Goal: Task Accomplishment & Management: Manage account settings

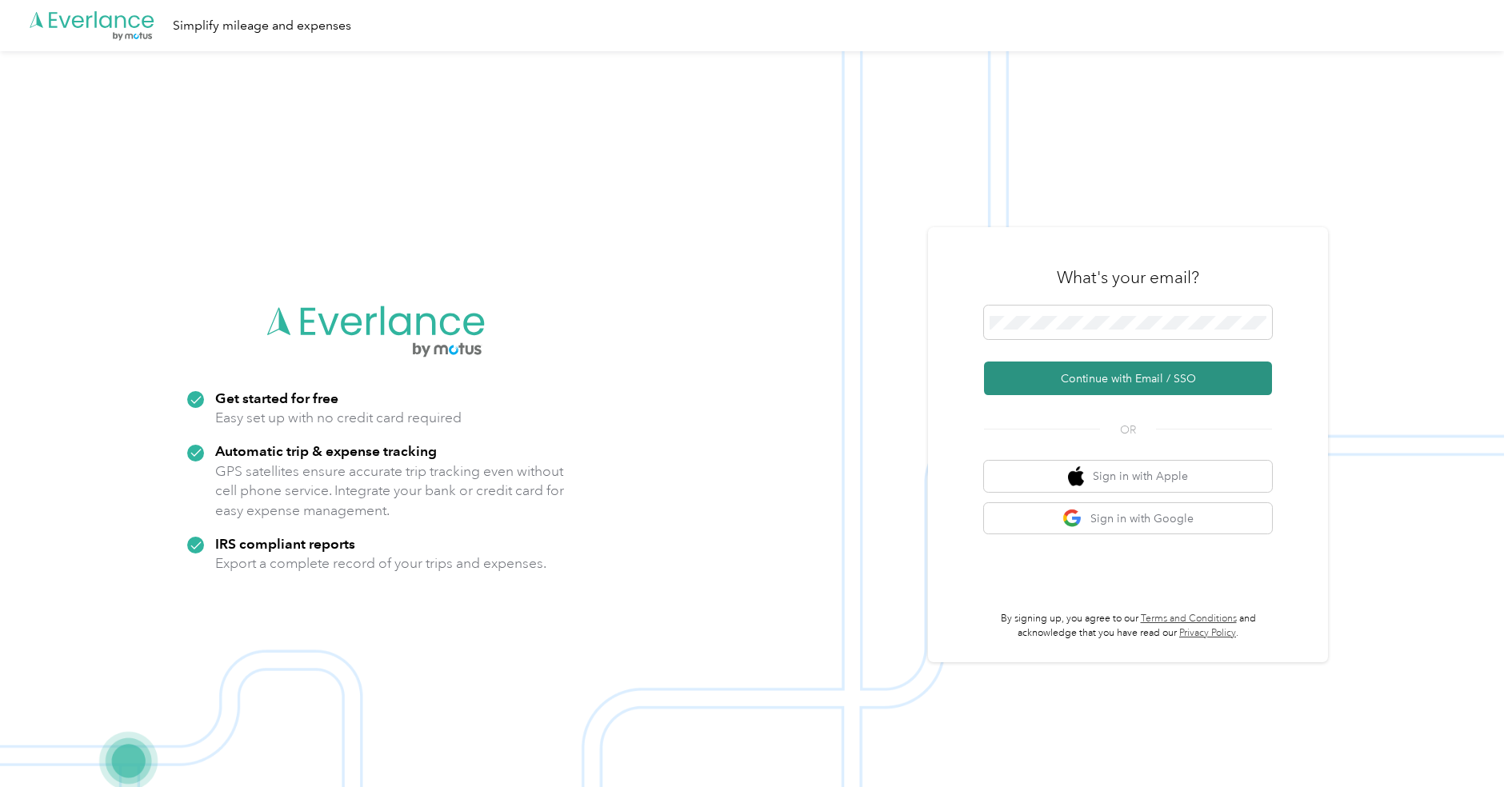
click at [1091, 373] on button "Continue with Email / SSO" at bounding box center [1128, 379] width 288 height 34
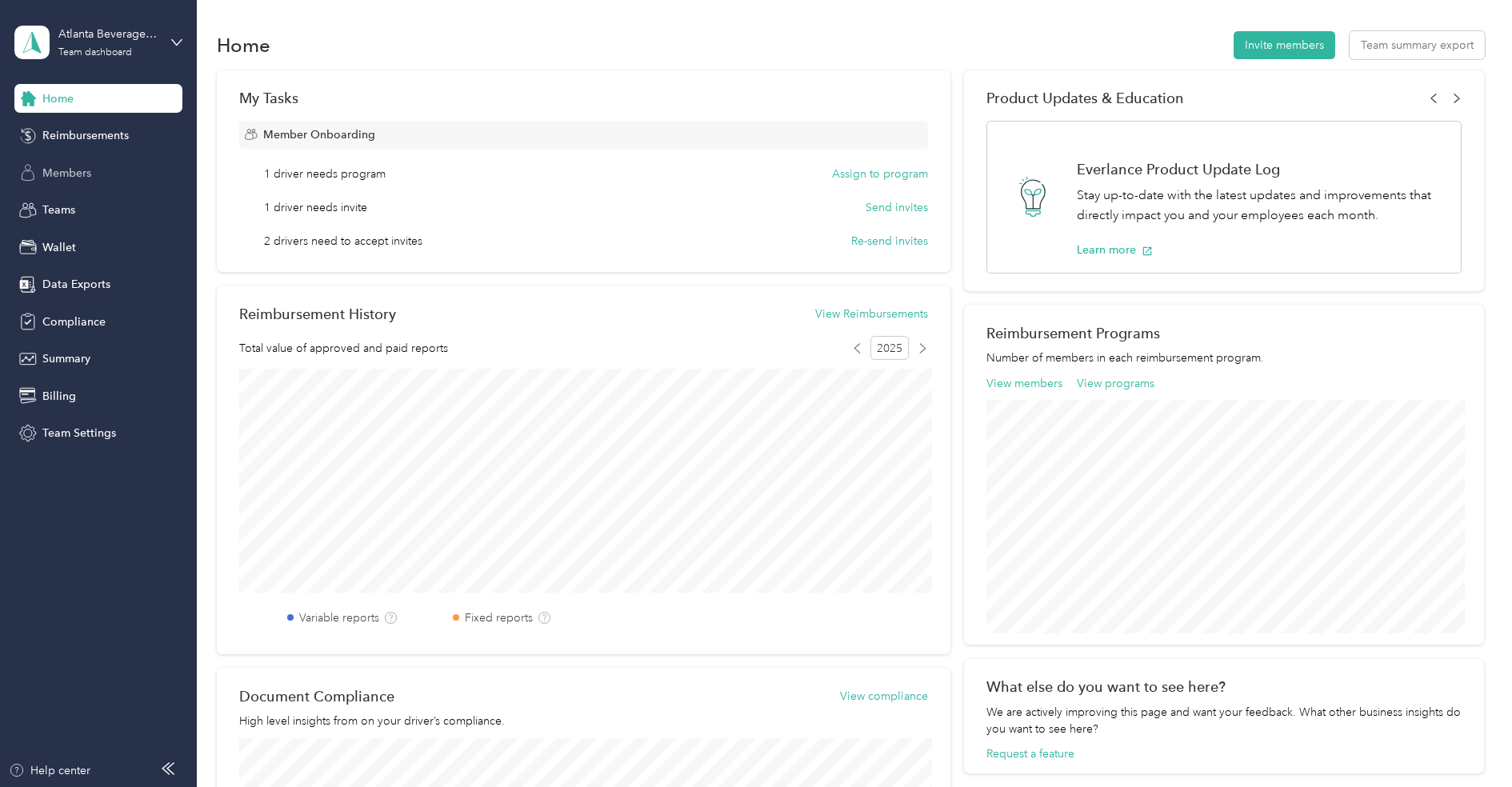
click at [69, 168] on span "Members" at bounding box center [66, 172] width 49 height 17
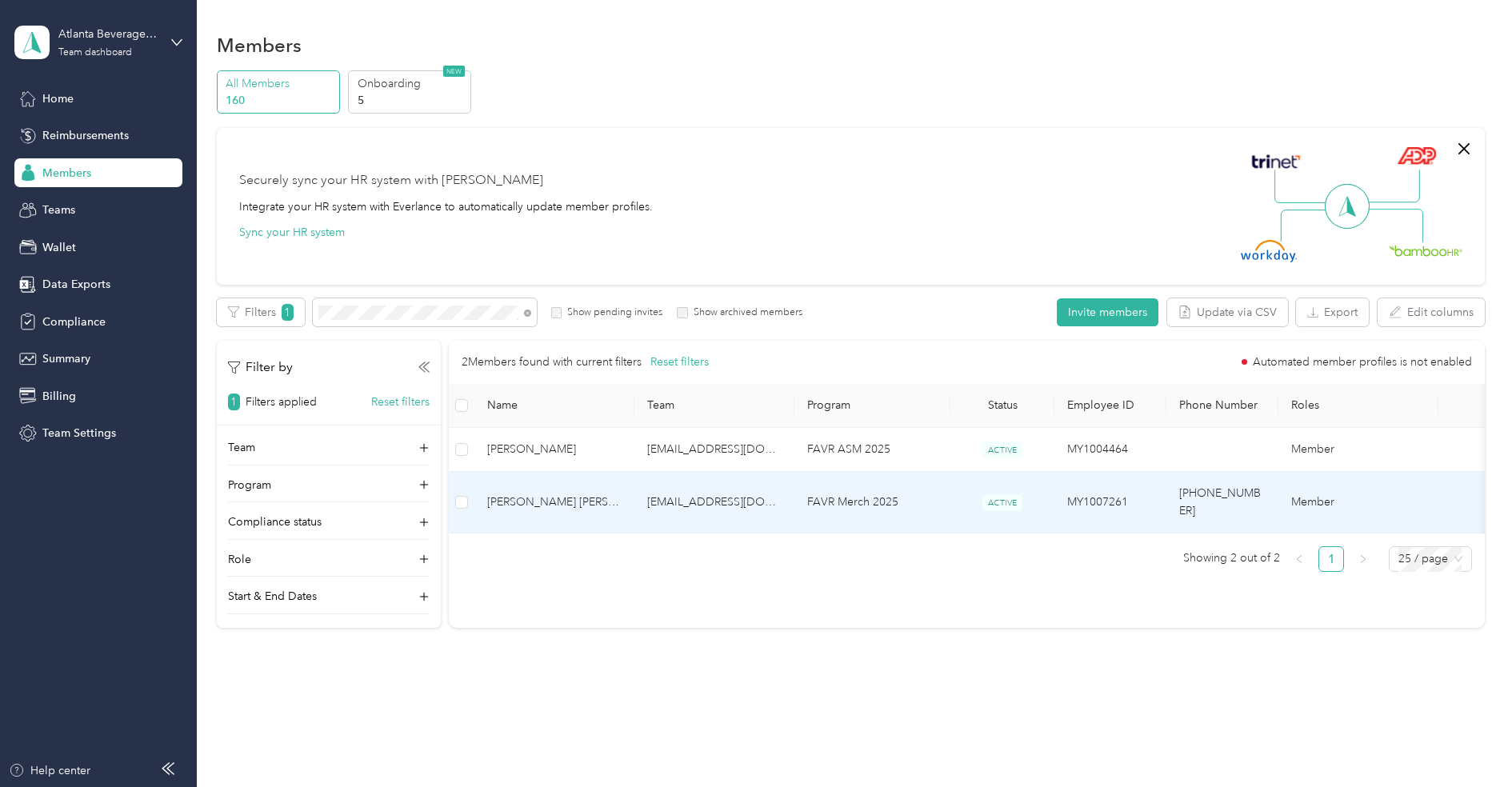
click at [597, 494] on span "[PERSON_NAME] [PERSON_NAME]" at bounding box center [554, 503] width 134 height 18
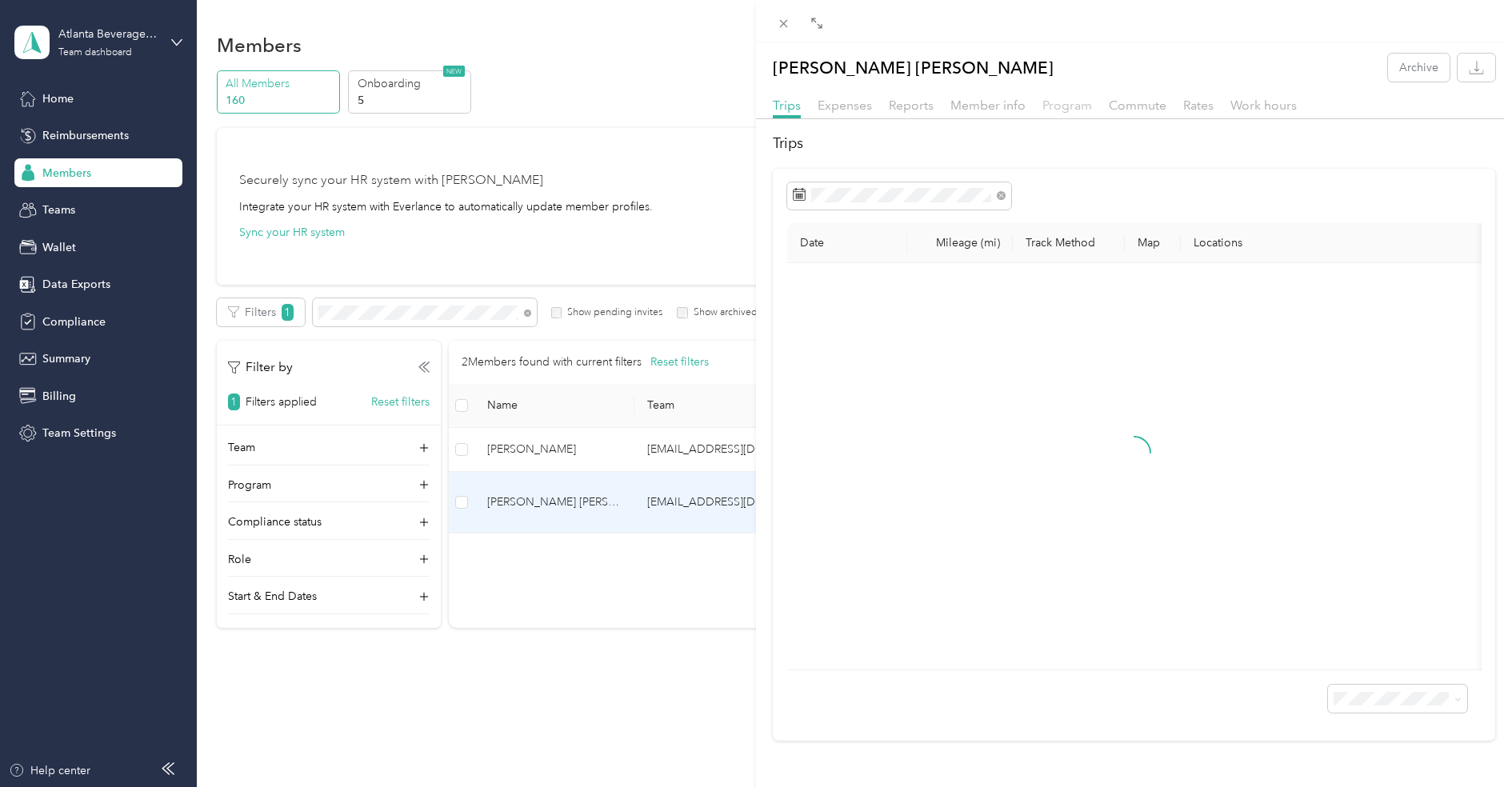
click at [1062, 109] on span "Program" at bounding box center [1067, 105] width 50 height 15
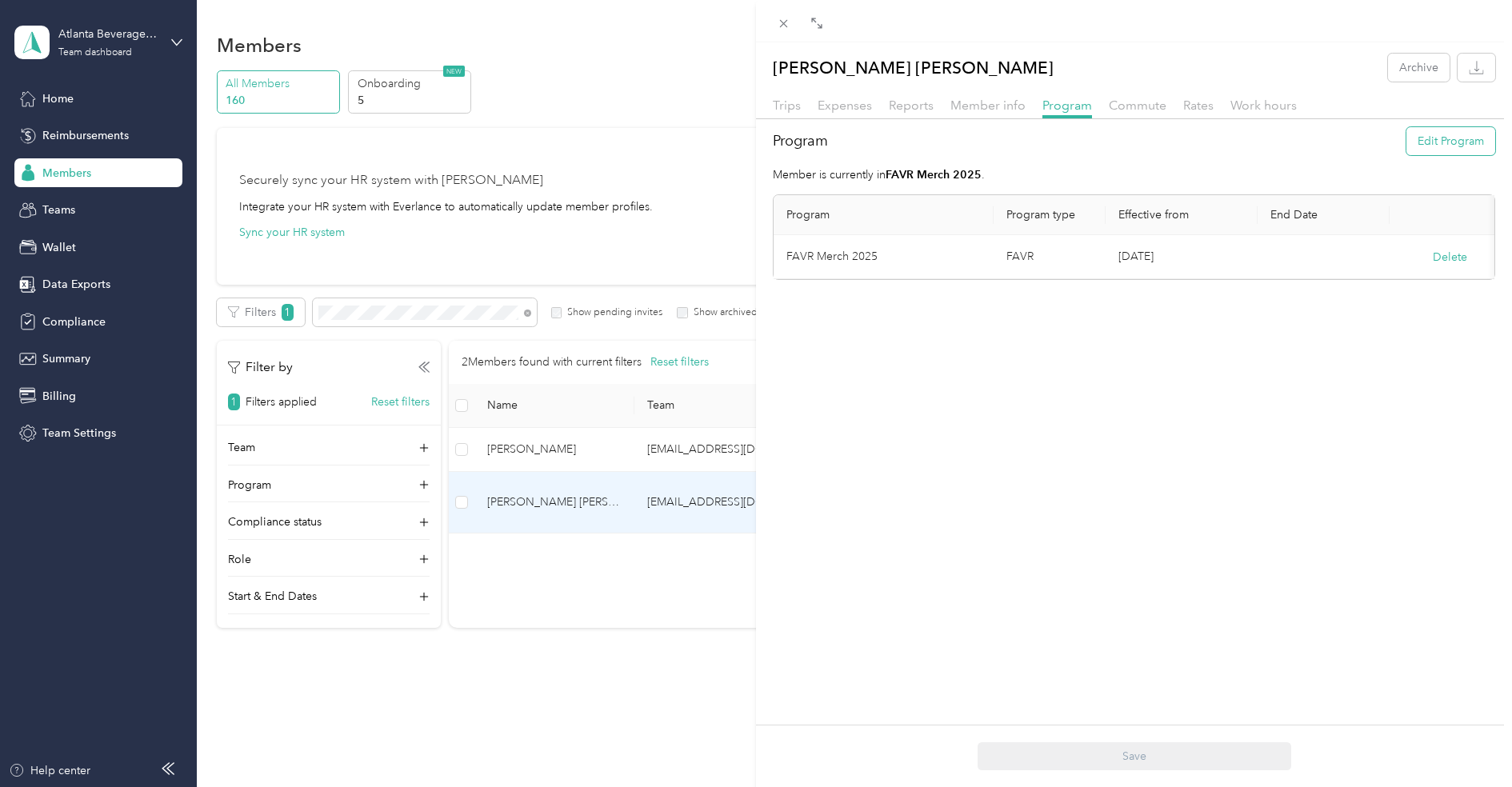
click at [1447, 142] on button "Edit Program" at bounding box center [1449, 140] width 88 height 28
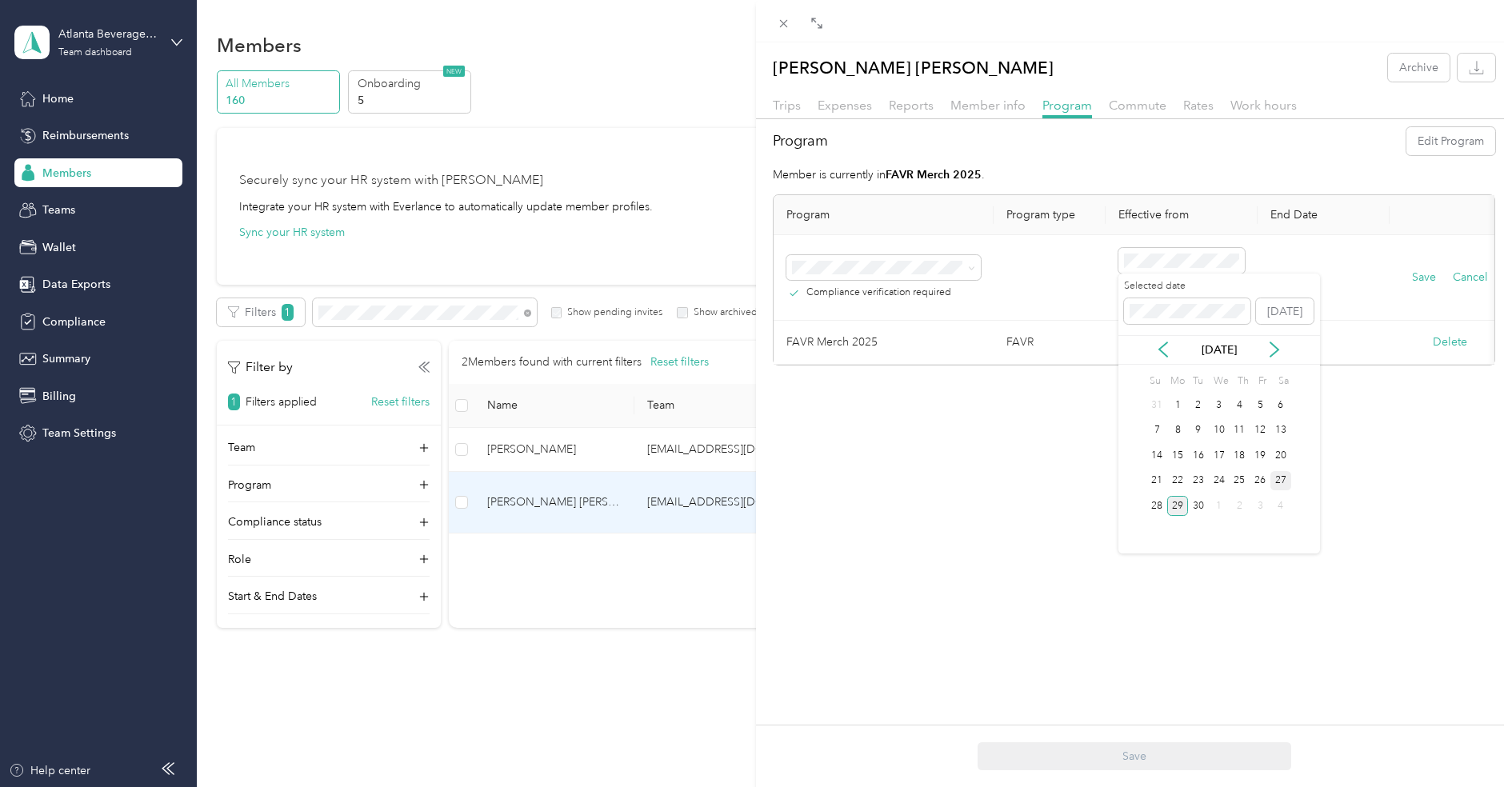
click at [1275, 478] on div "27" at bounding box center [1280, 481] width 21 height 20
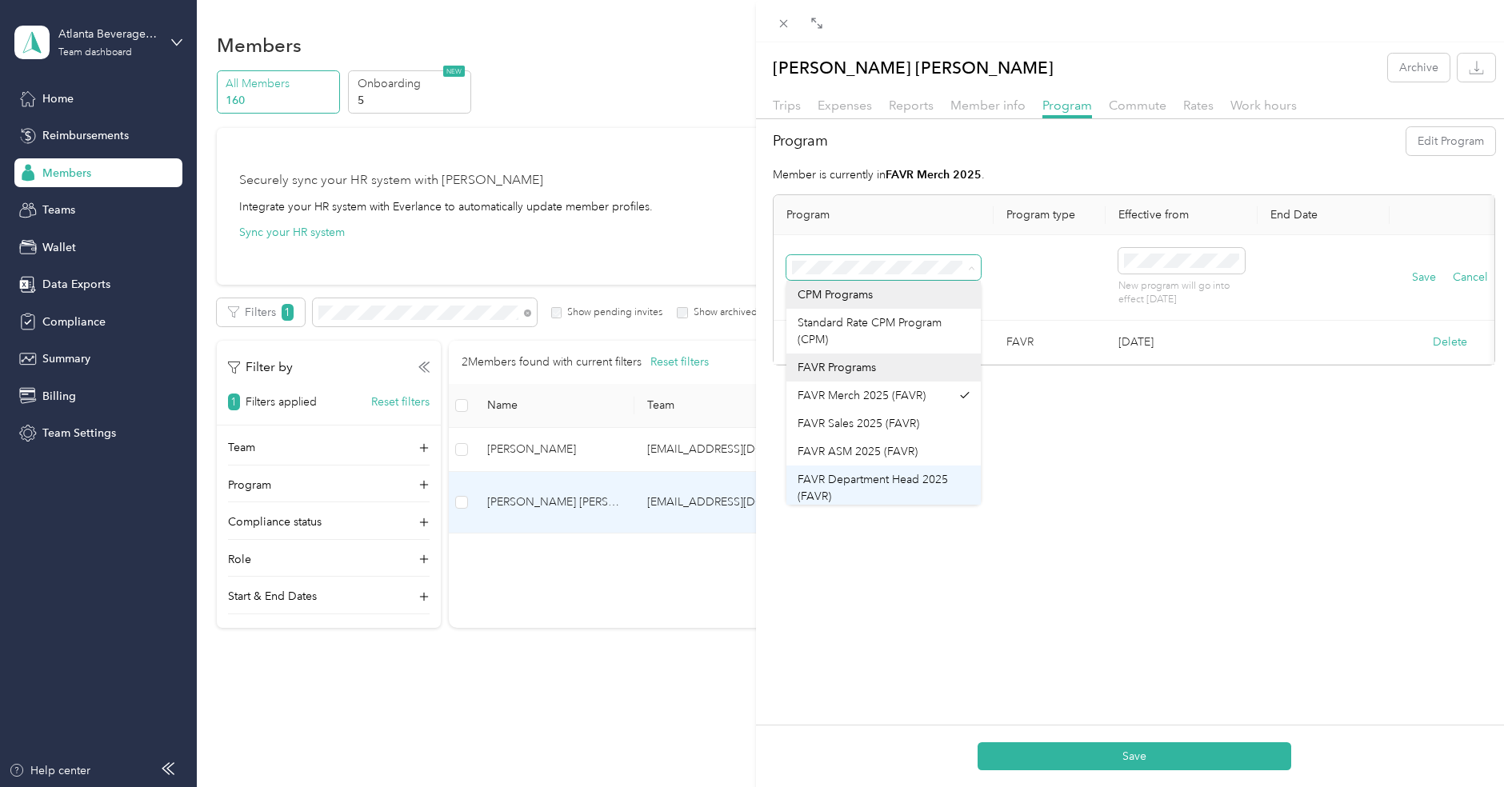
scroll to position [33, 0]
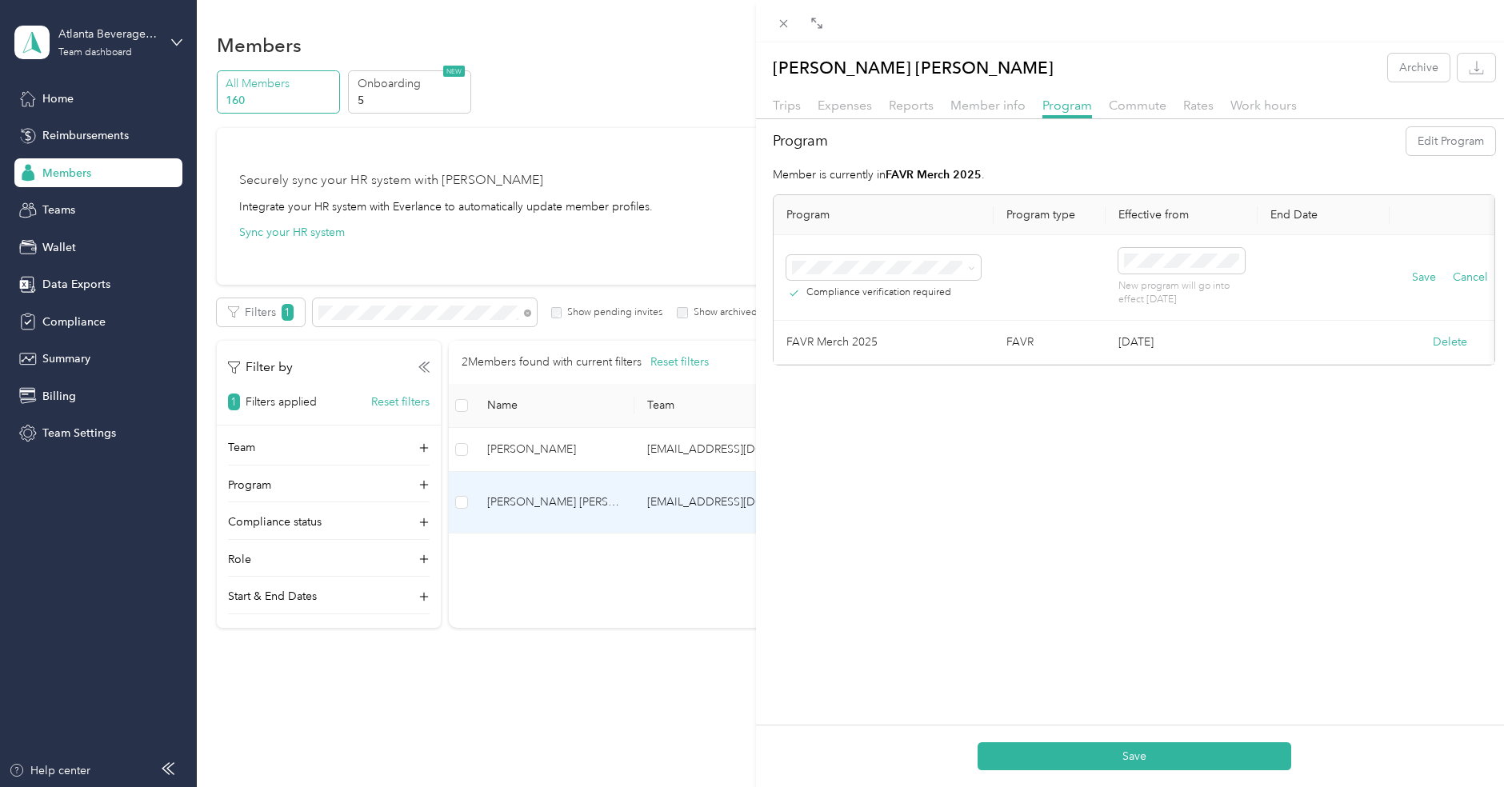
click at [848, 482] on div "No program" at bounding box center [883, 485] width 172 height 17
click at [1418, 274] on button "Save" at bounding box center [1424, 278] width 24 height 18
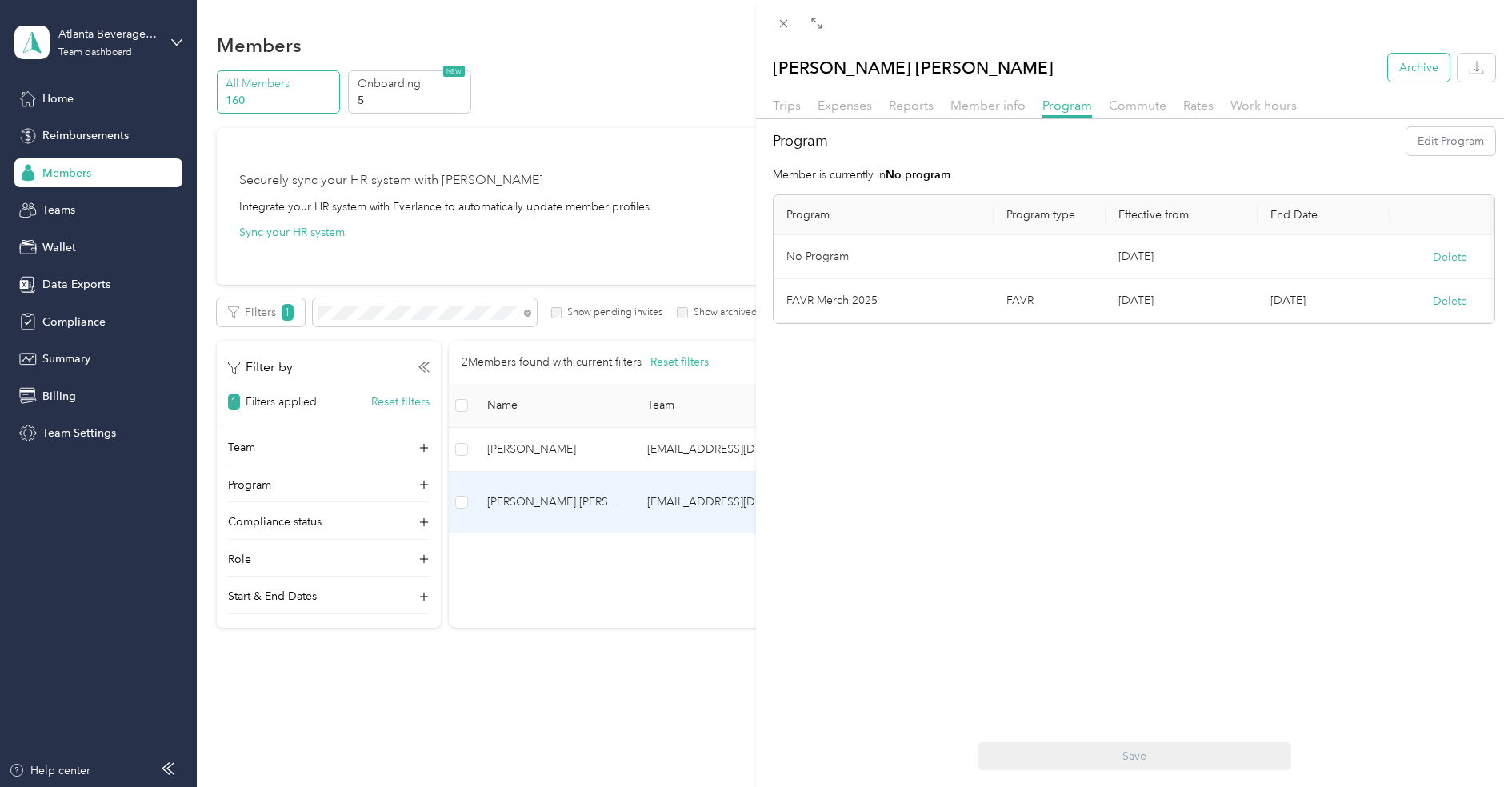
click at [1416, 65] on button "Archive" at bounding box center [1418, 67] width 62 height 28
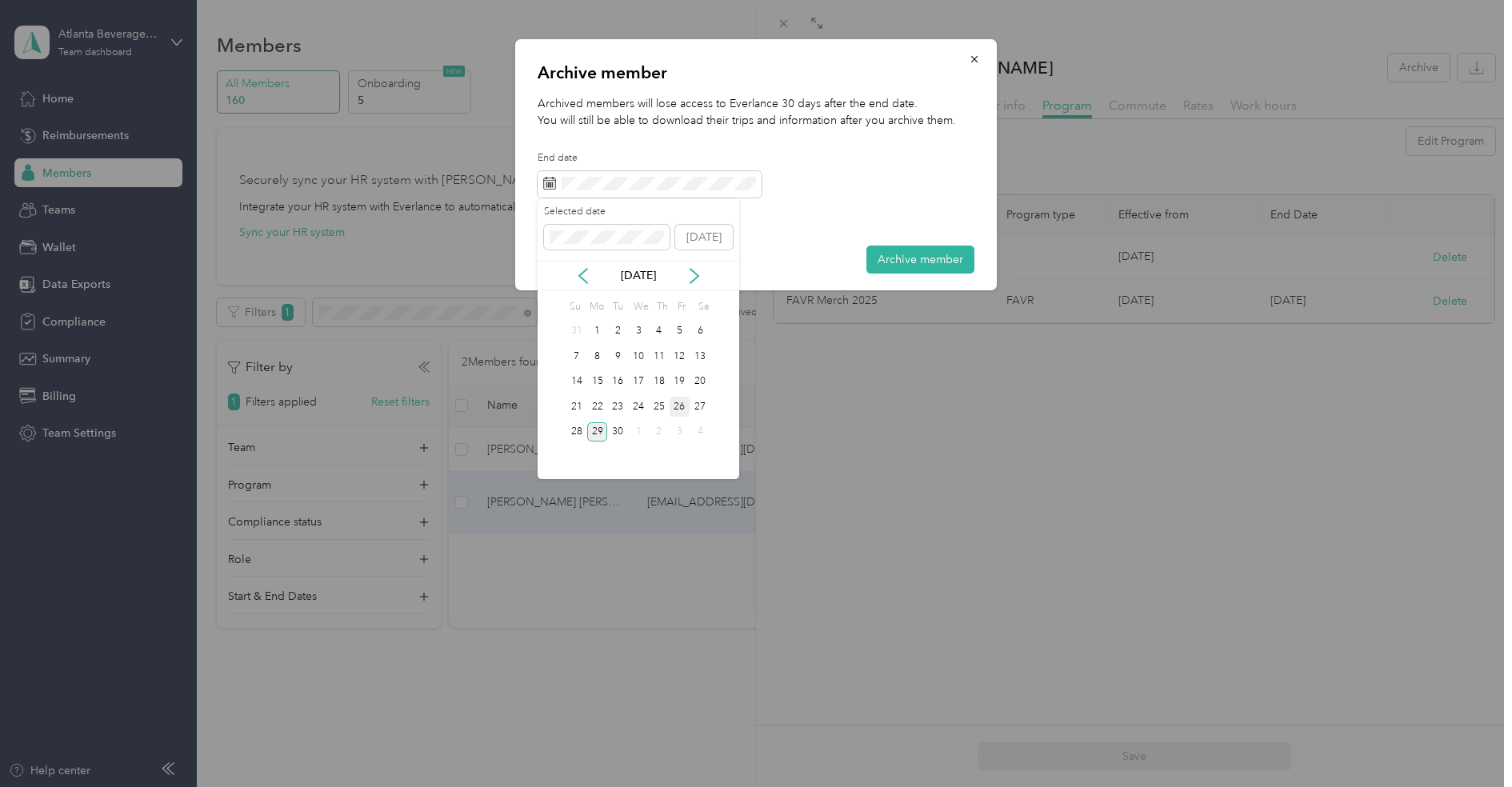
click at [678, 406] on div "26" at bounding box center [680, 406] width 21 height 20
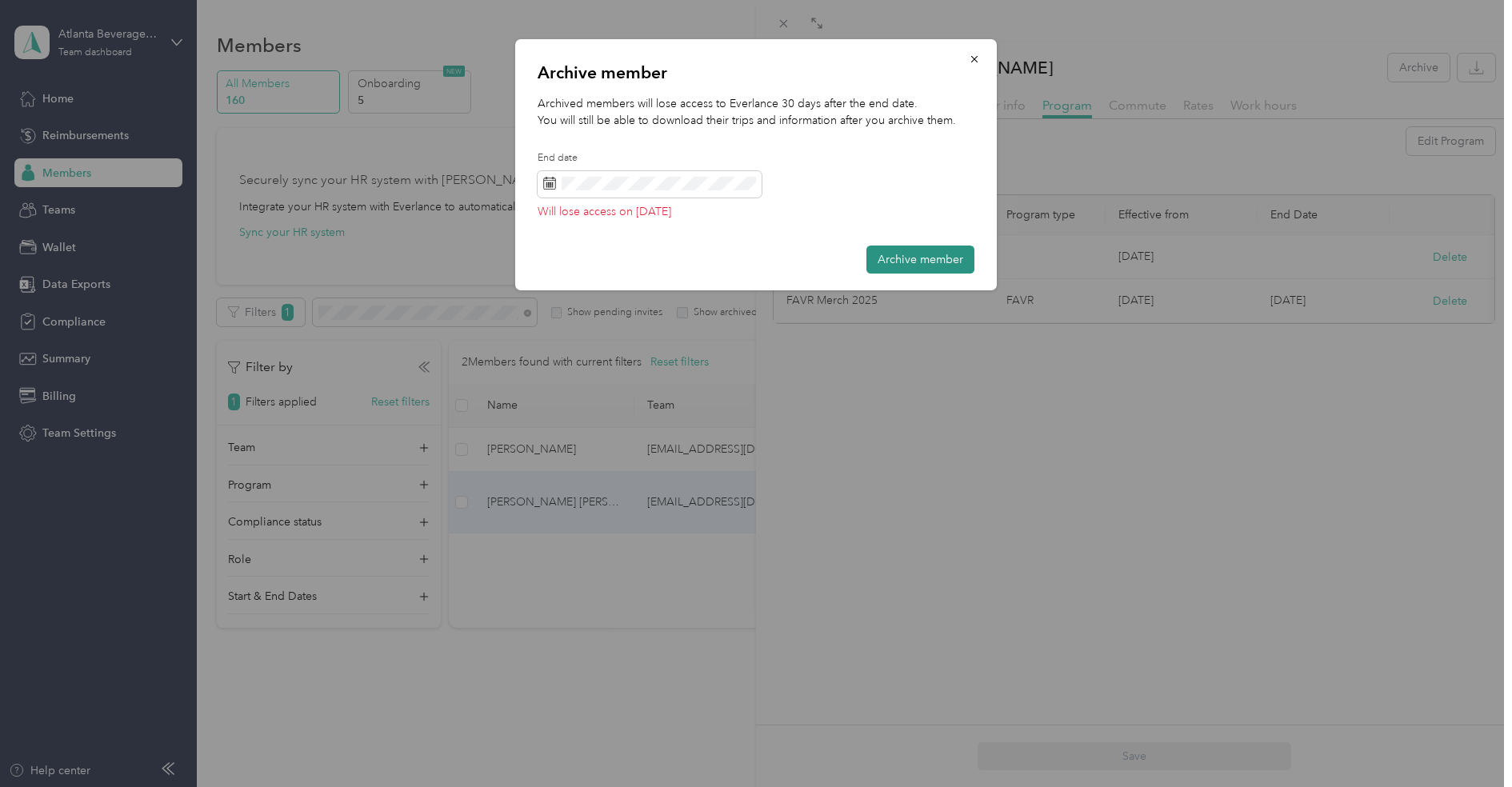
click at [916, 256] on button "Archive member" at bounding box center [920, 259] width 108 height 28
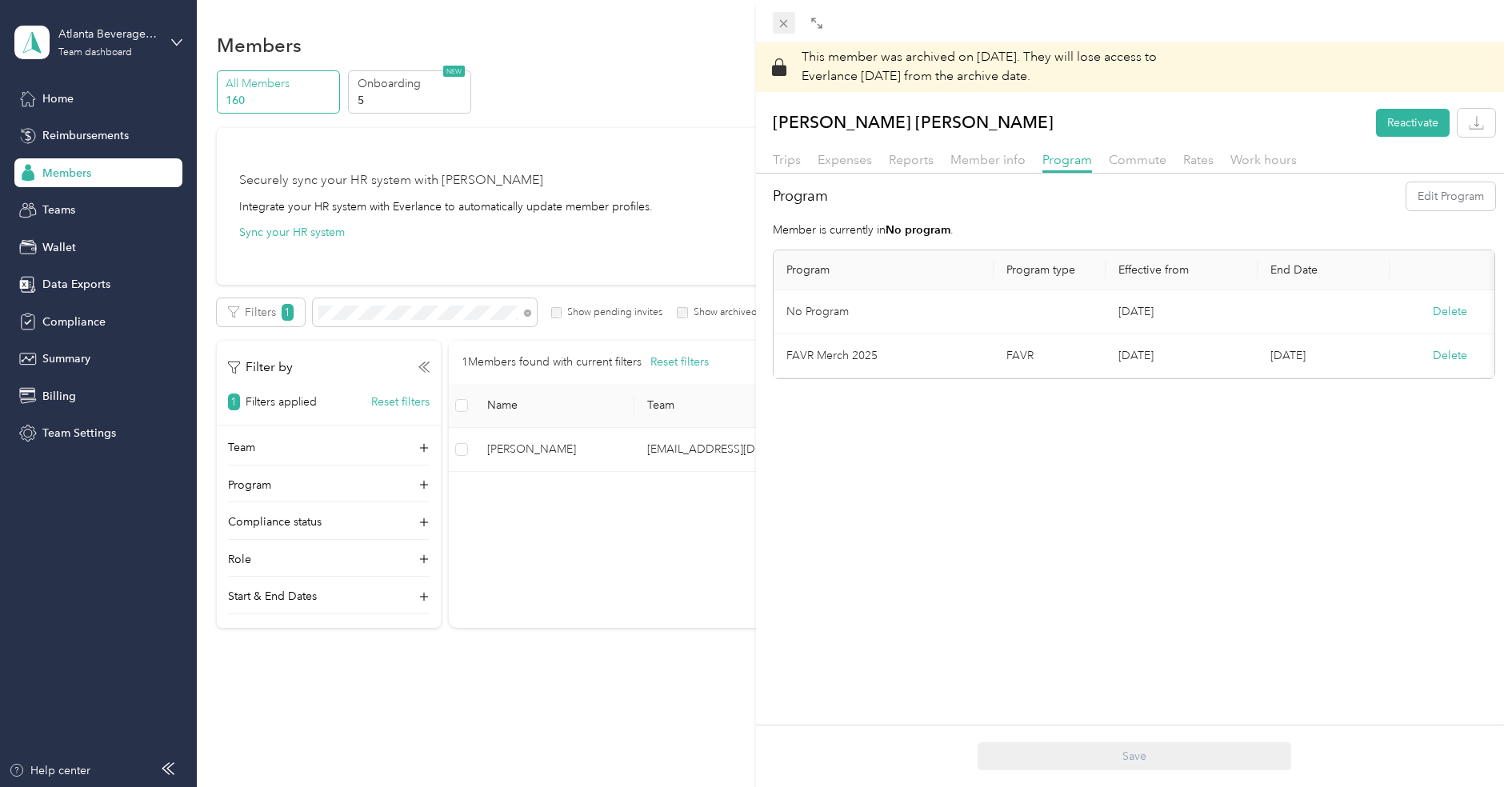
click at [779, 23] on icon at bounding box center [783, 23] width 13 height 13
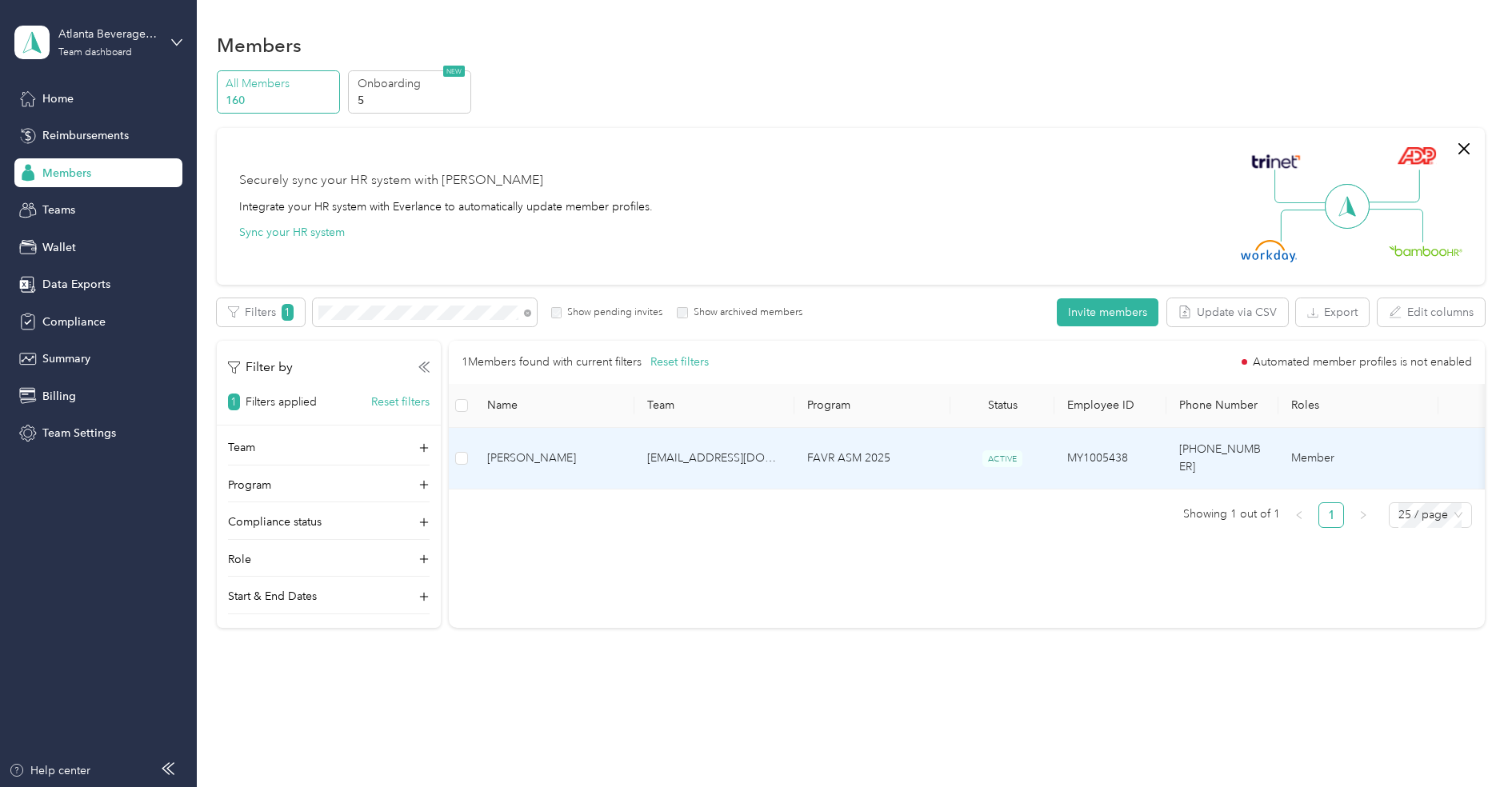
click at [547, 449] on span "[PERSON_NAME]" at bounding box center [554, 458] width 134 height 18
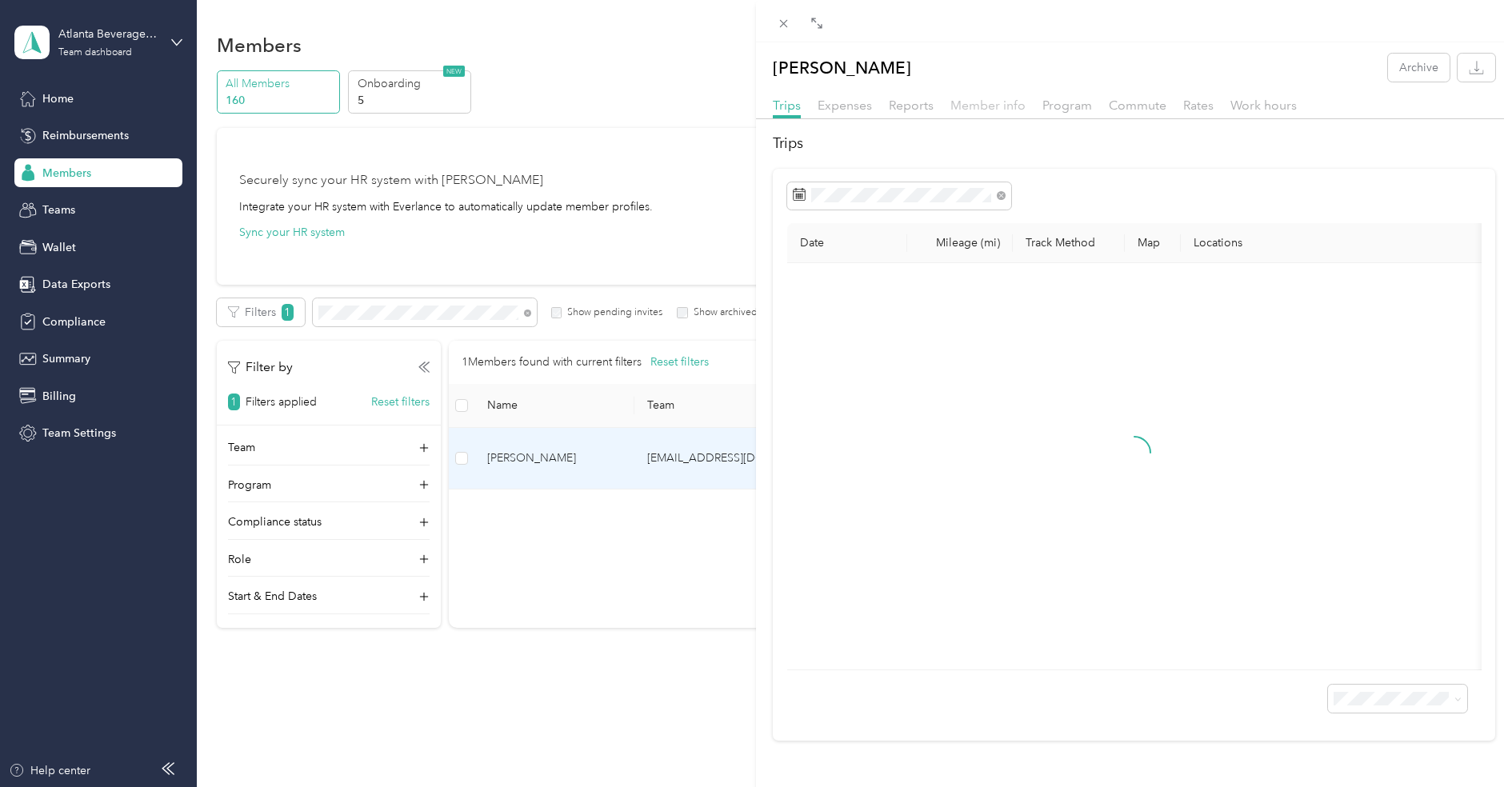
click at [979, 106] on span "Member info" at bounding box center [988, 105] width 75 height 15
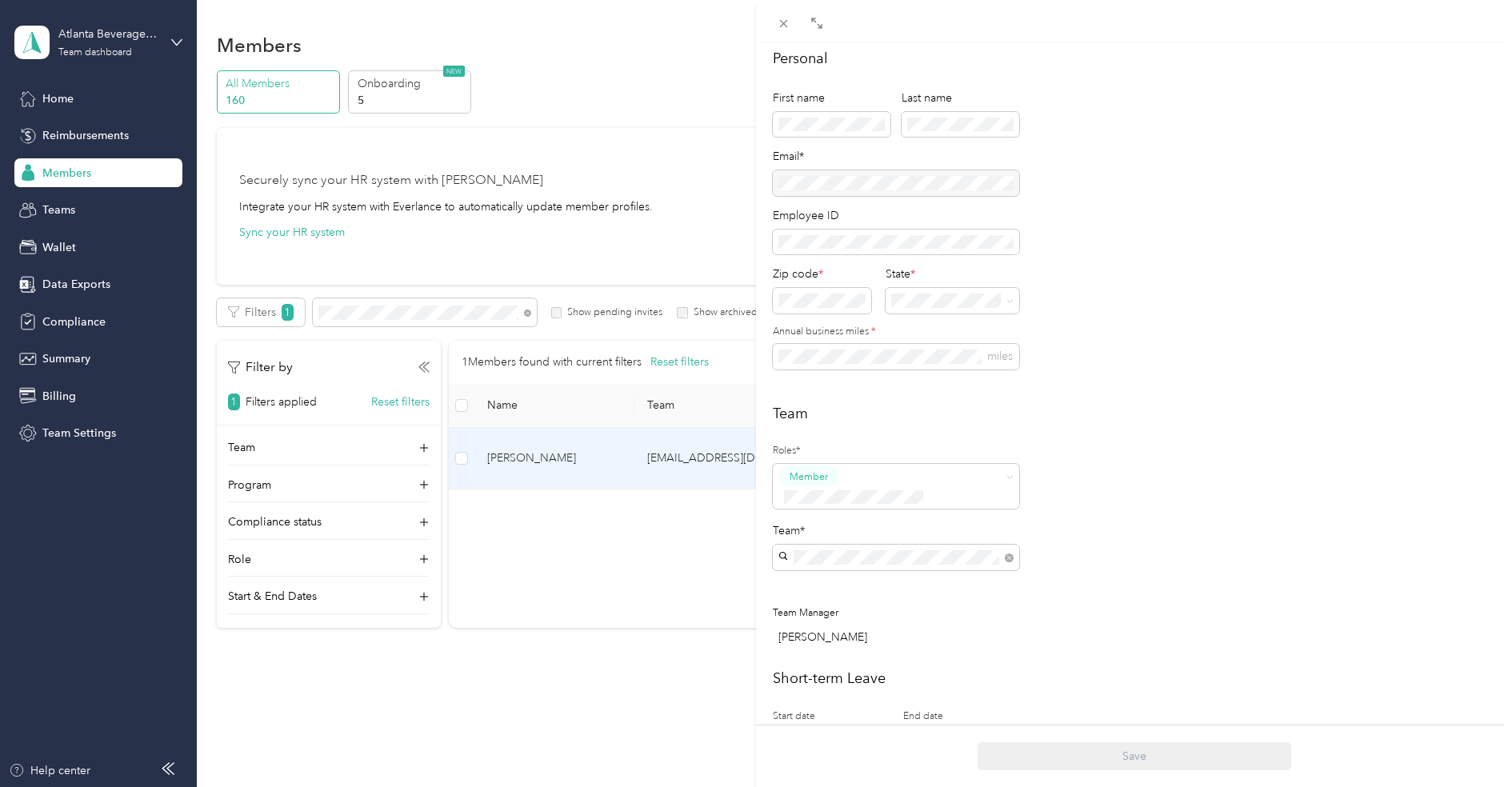
scroll to position [93, 0]
click at [872, 617] on p "[PERSON_NAME]" at bounding box center [896, 624] width 224 height 17
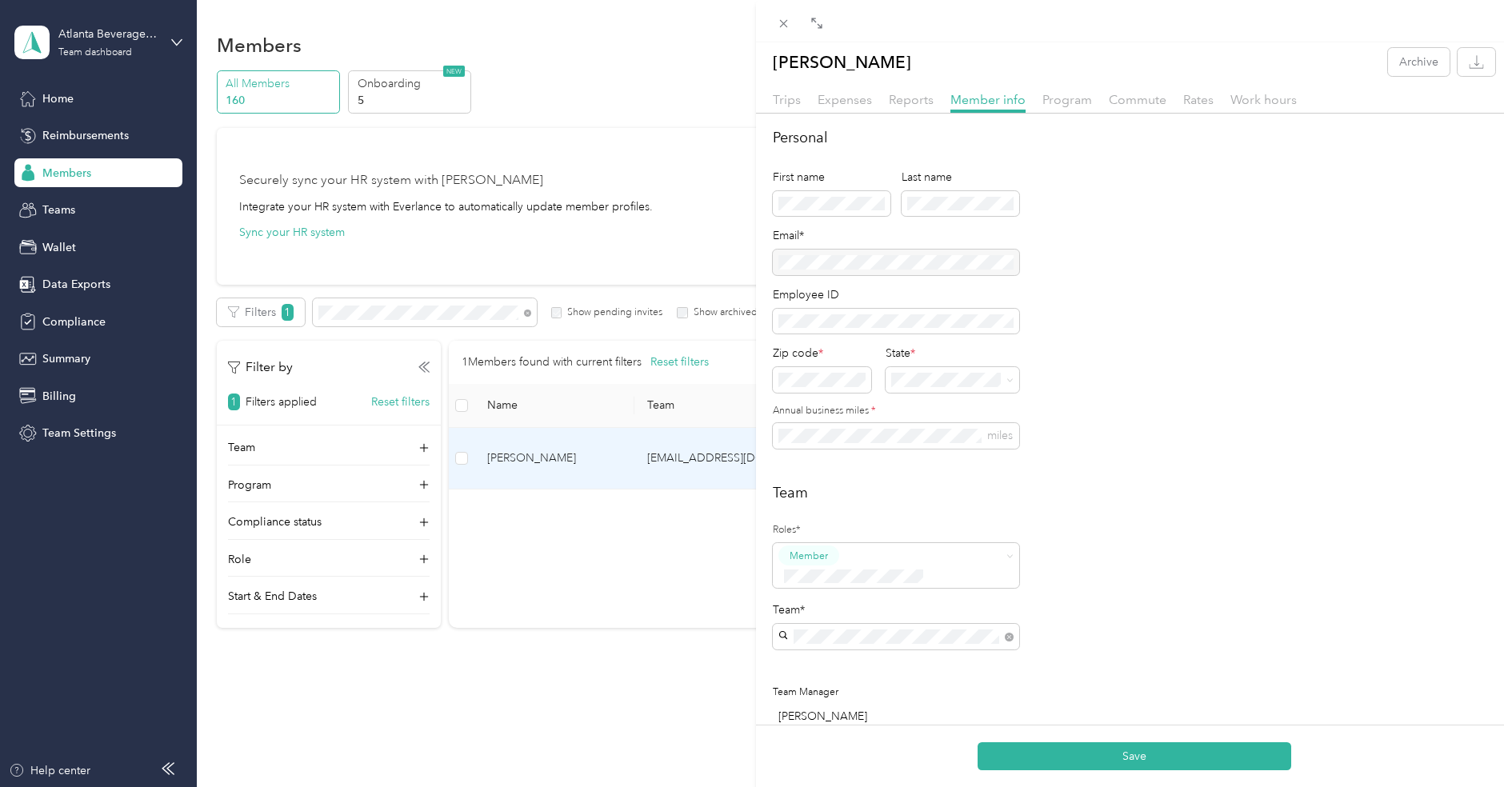
scroll to position [0, 0]
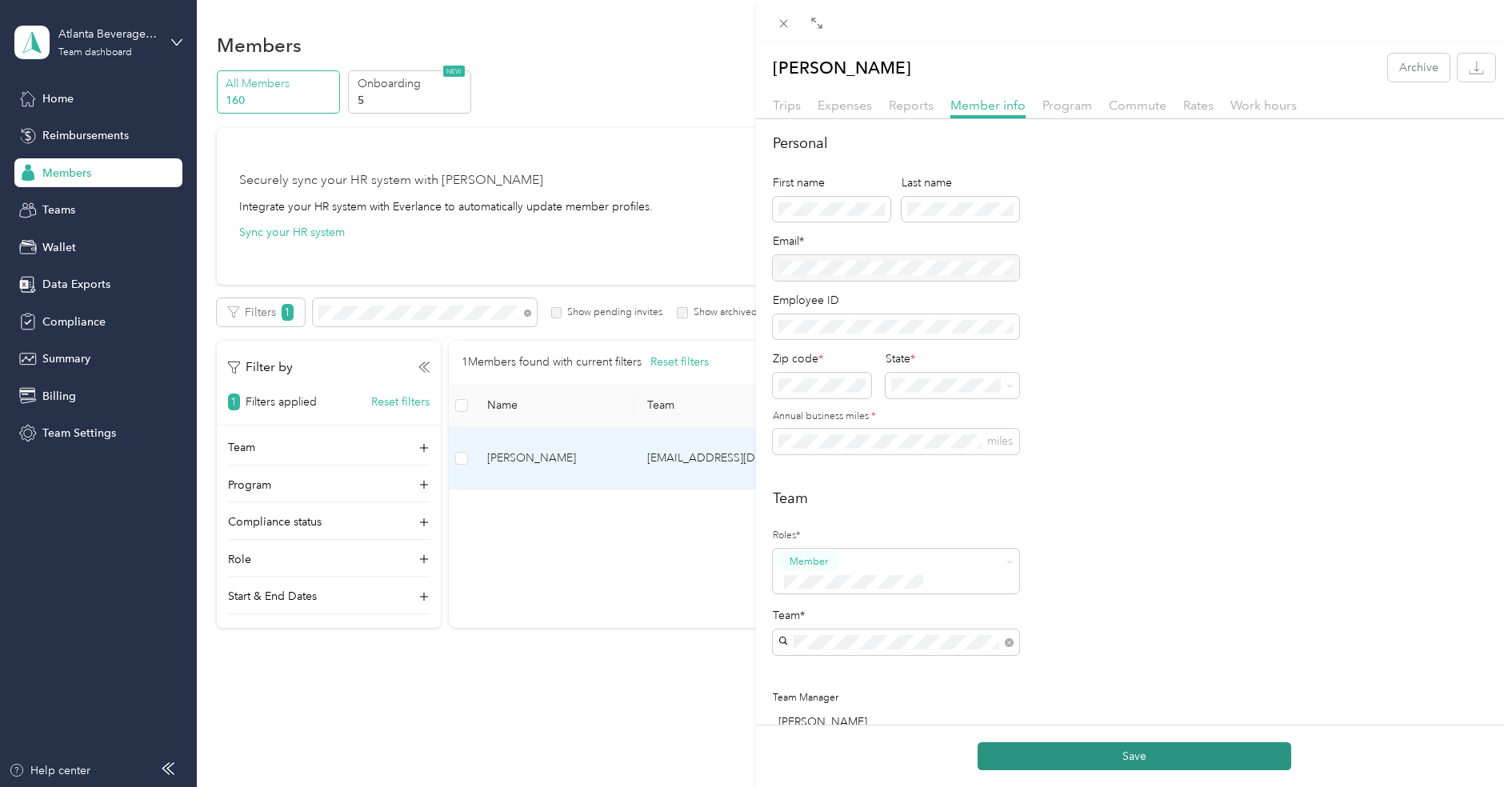
click at [1122, 747] on button "Save" at bounding box center [1133, 756] width 313 height 28
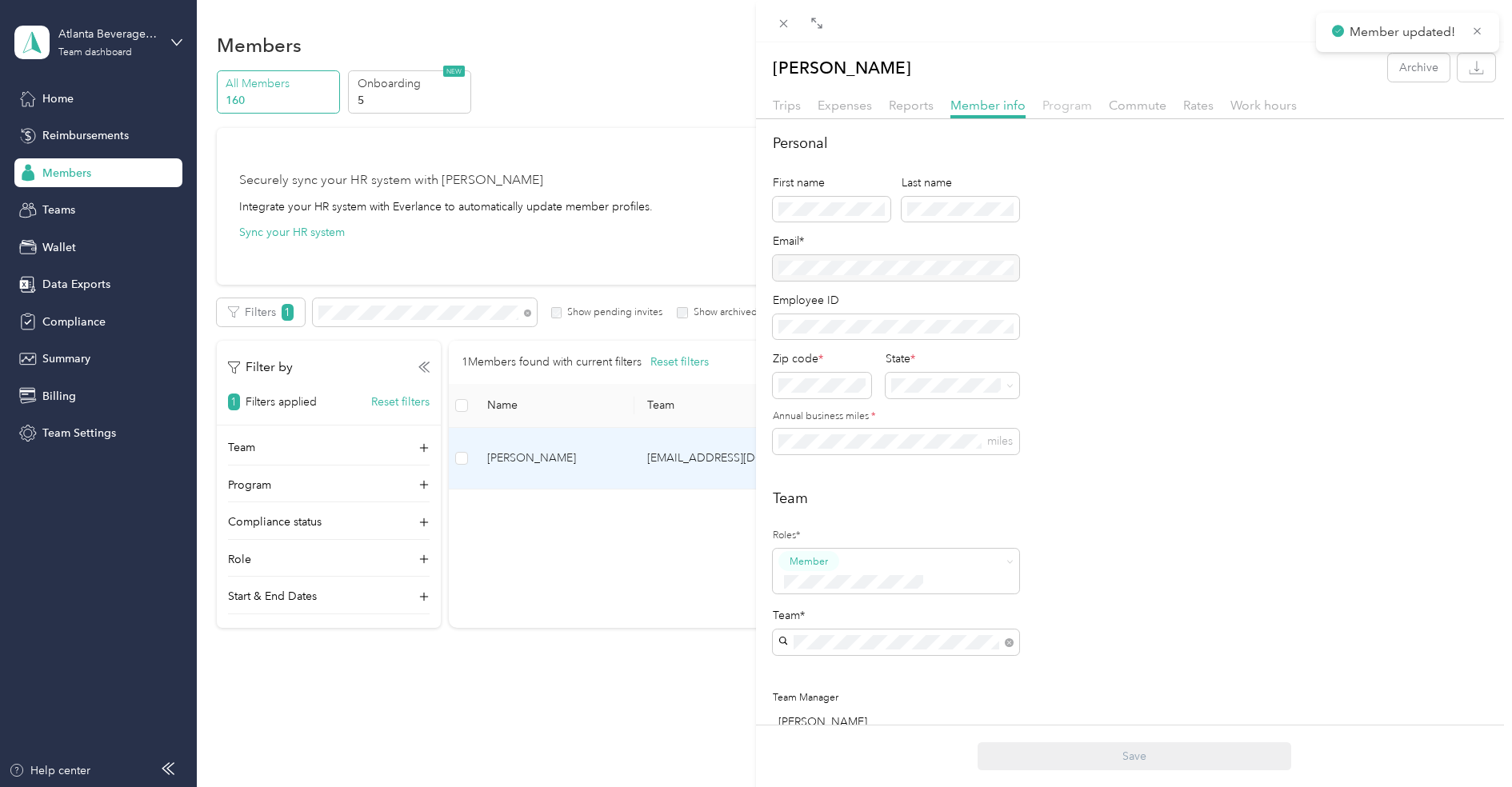
click at [1060, 109] on span "Program" at bounding box center [1067, 105] width 50 height 15
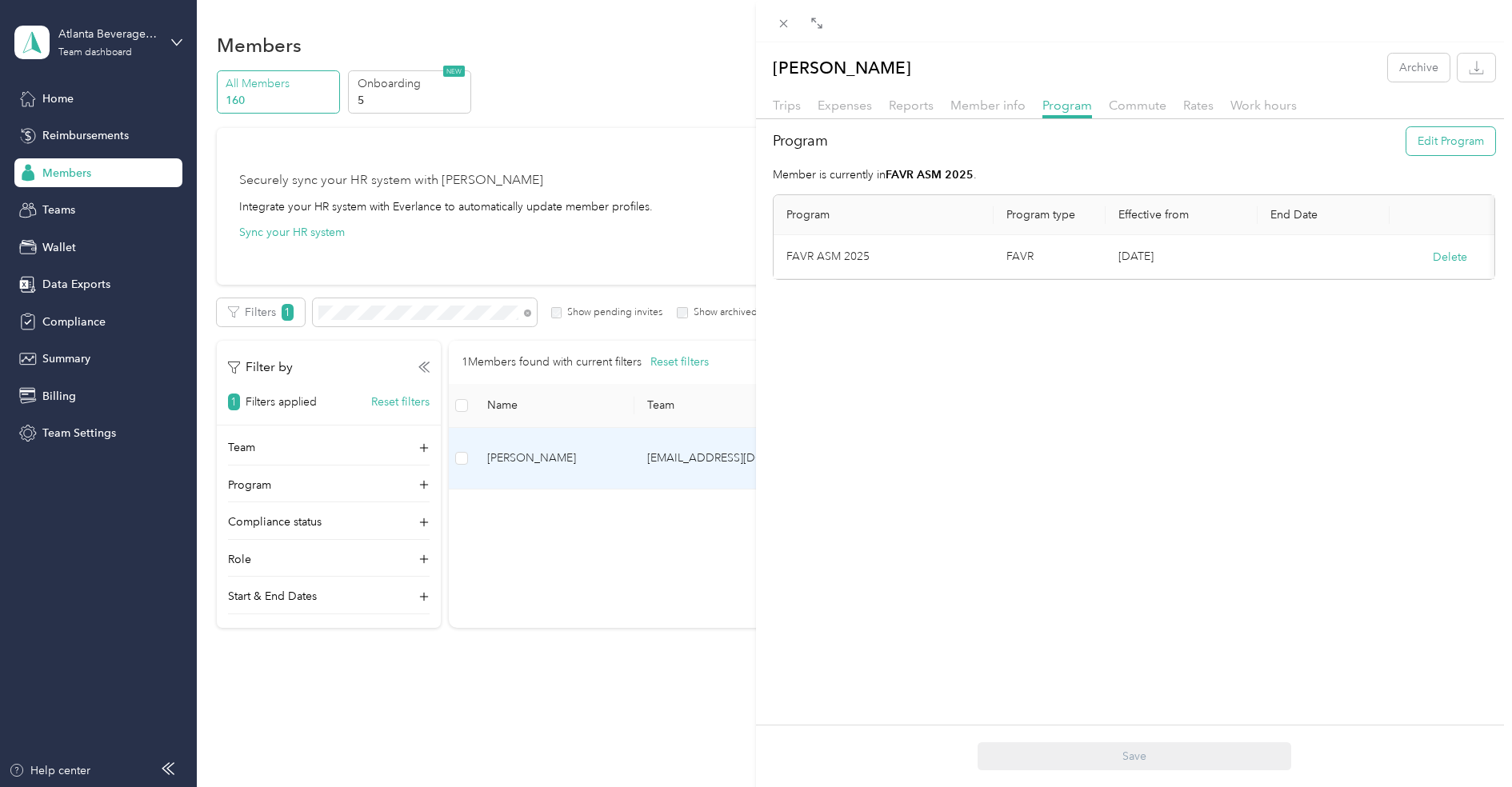
click at [1423, 145] on button "Edit Program" at bounding box center [1449, 140] width 88 height 28
click at [905, 256] on span at bounding box center [883, 268] width 195 height 26
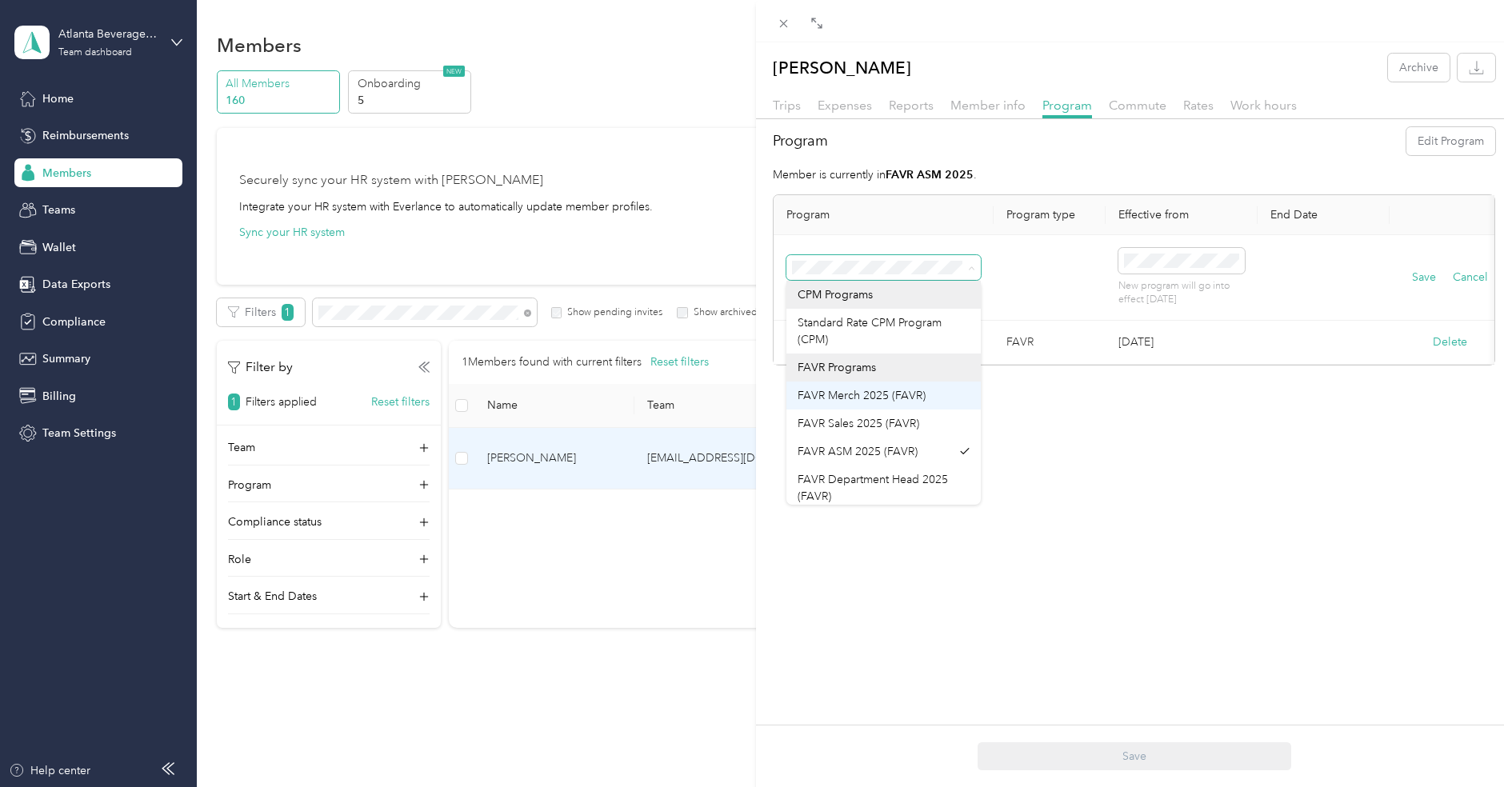
scroll to position [33, 0]
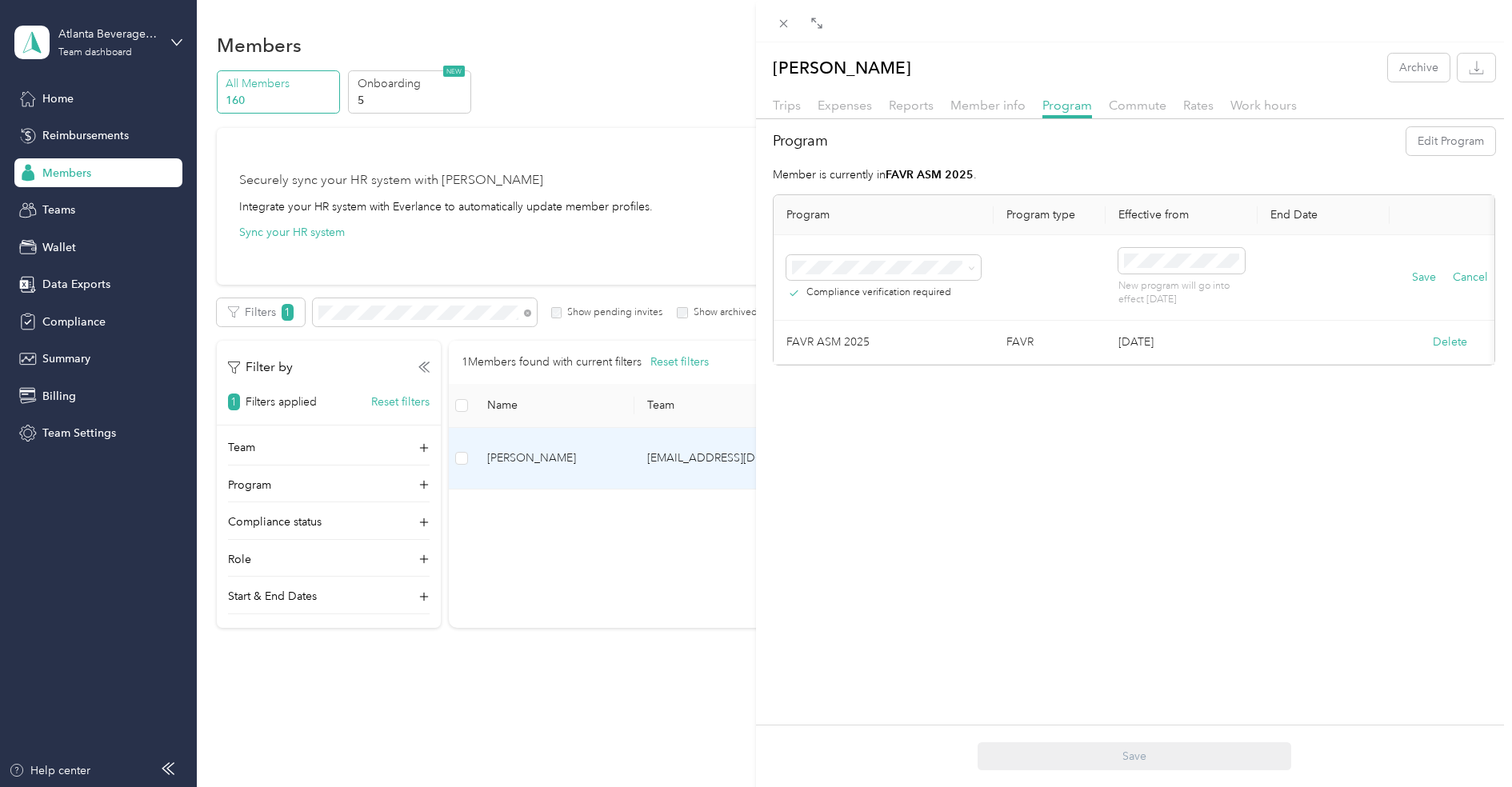
click at [1023, 431] on div "[PERSON_NAME] Archive Trips Expenses Reports Member info Program Commute Rates …" at bounding box center [1133, 435] width 756 height 787
click at [1460, 272] on button "Cancel" at bounding box center [1469, 278] width 35 height 18
click at [777, 25] on icon at bounding box center [783, 23] width 13 height 13
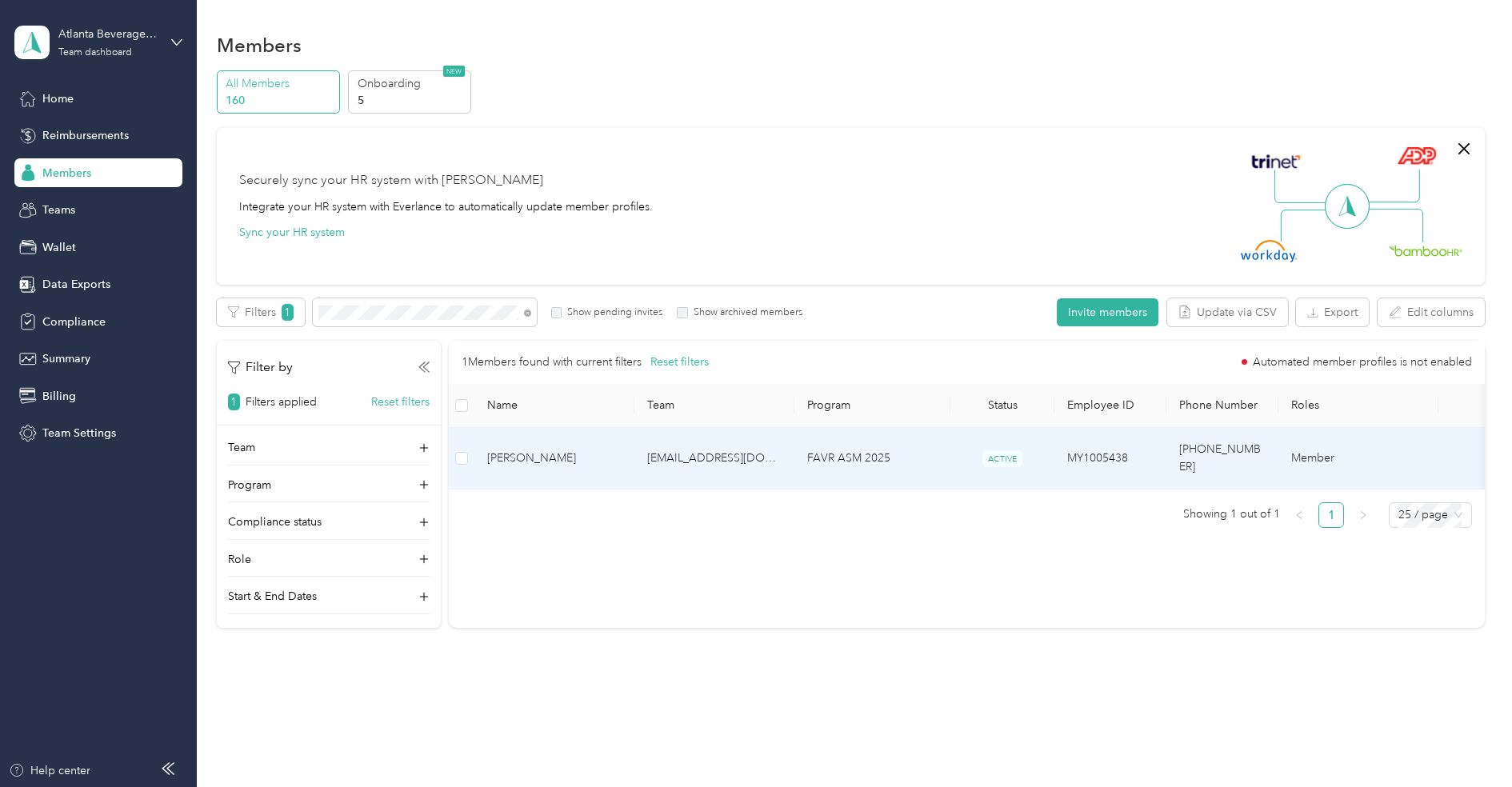
click at [739, 456] on td "[EMAIL_ADDRESS][DOMAIN_NAME]" at bounding box center [714, 458] width 160 height 62
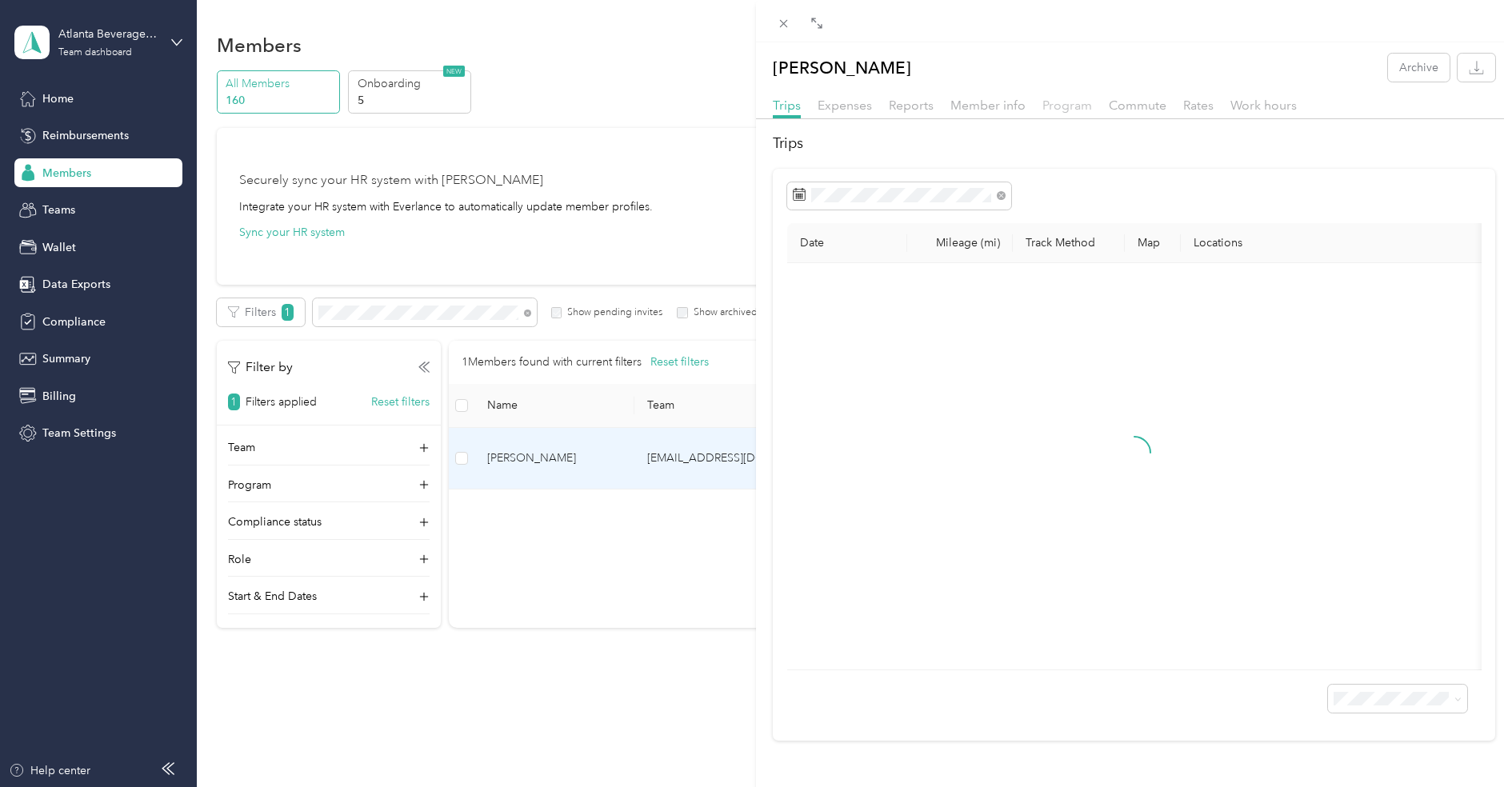
click at [1048, 105] on span "Program" at bounding box center [1067, 105] width 50 height 15
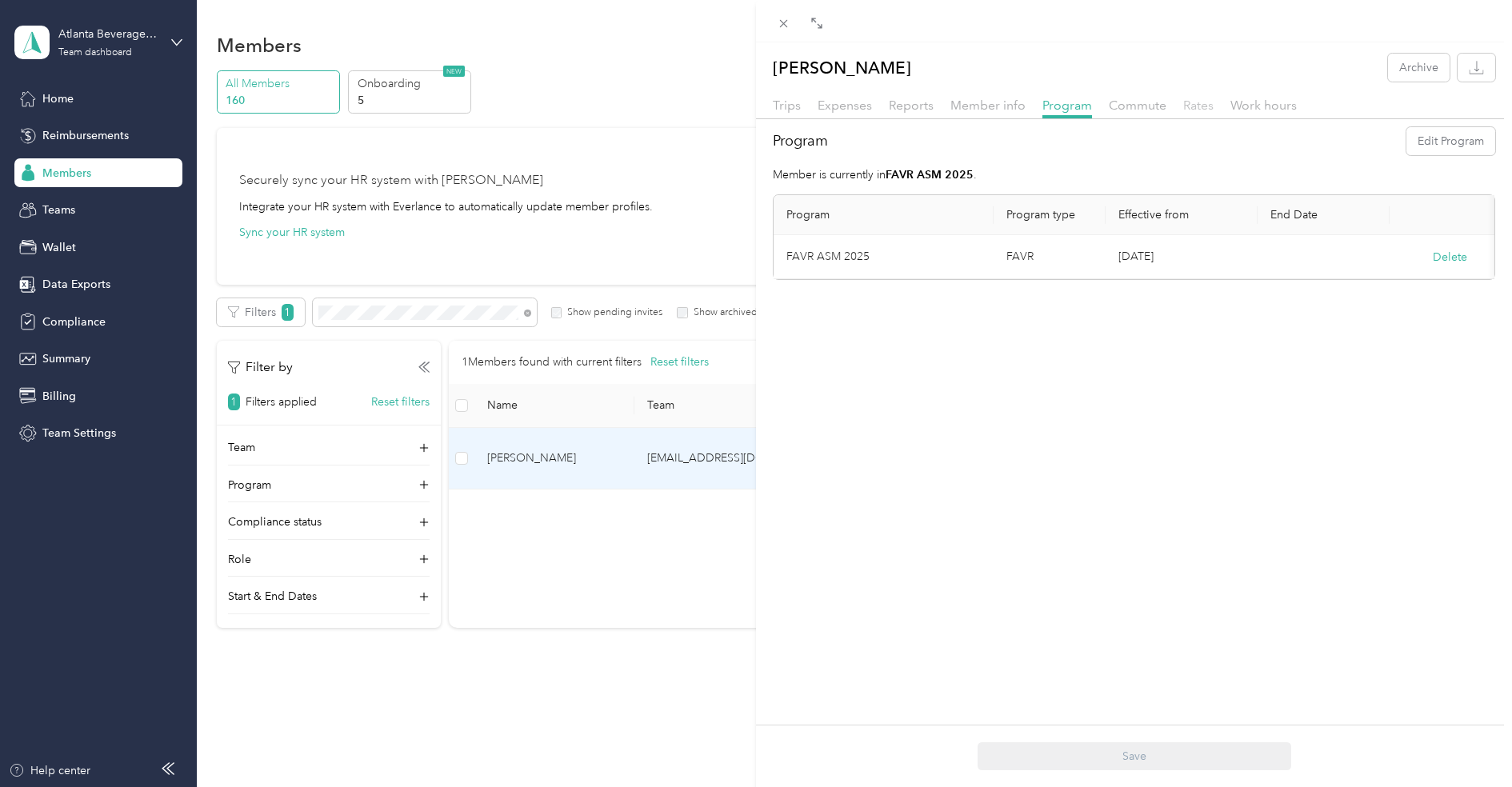
click at [1183, 104] on span "Rates" at bounding box center [1199, 105] width 30 height 15
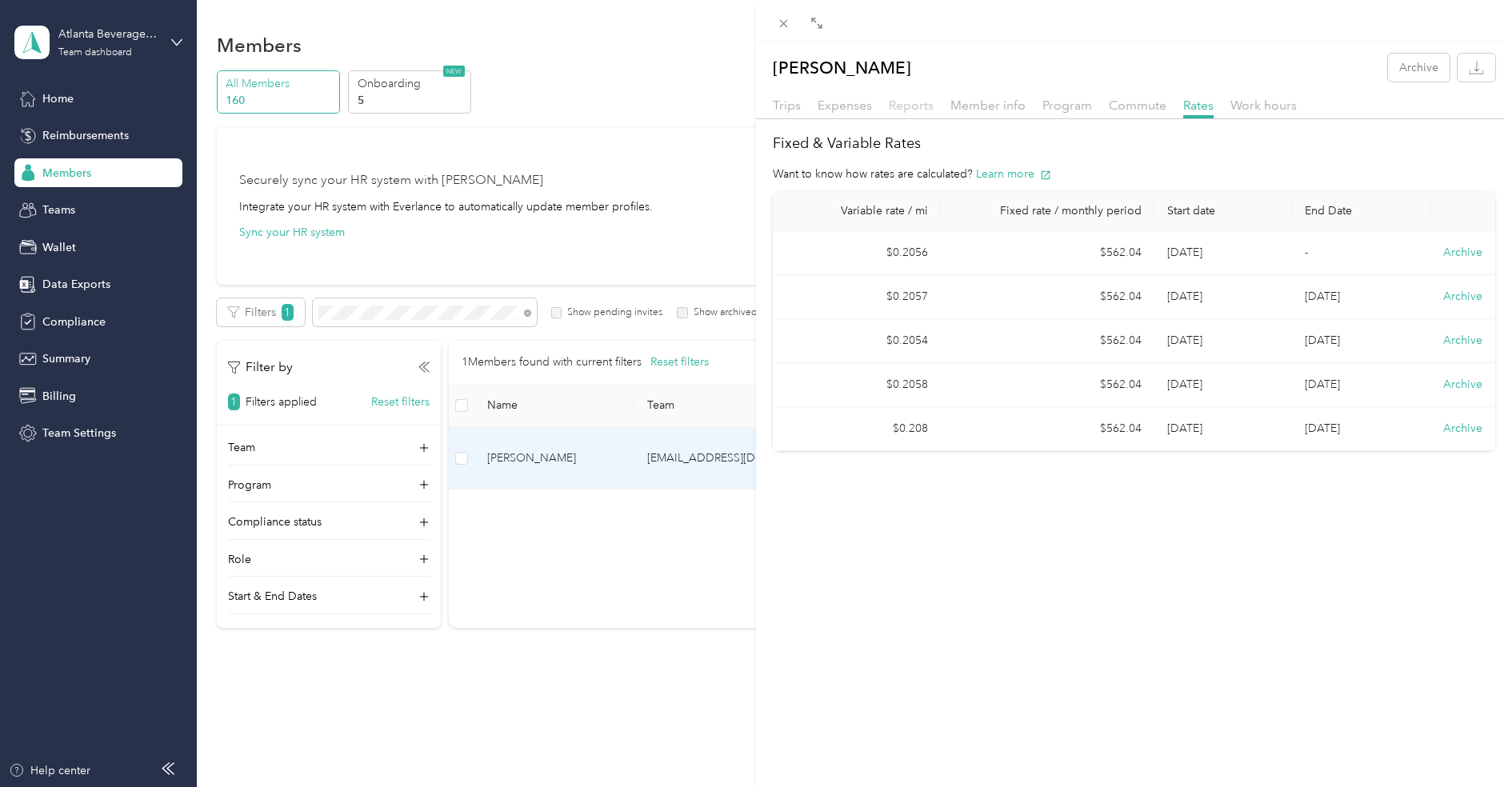
click at [909, 105] on span "Reports" at bounding box center [911, 105] width 45 height 15
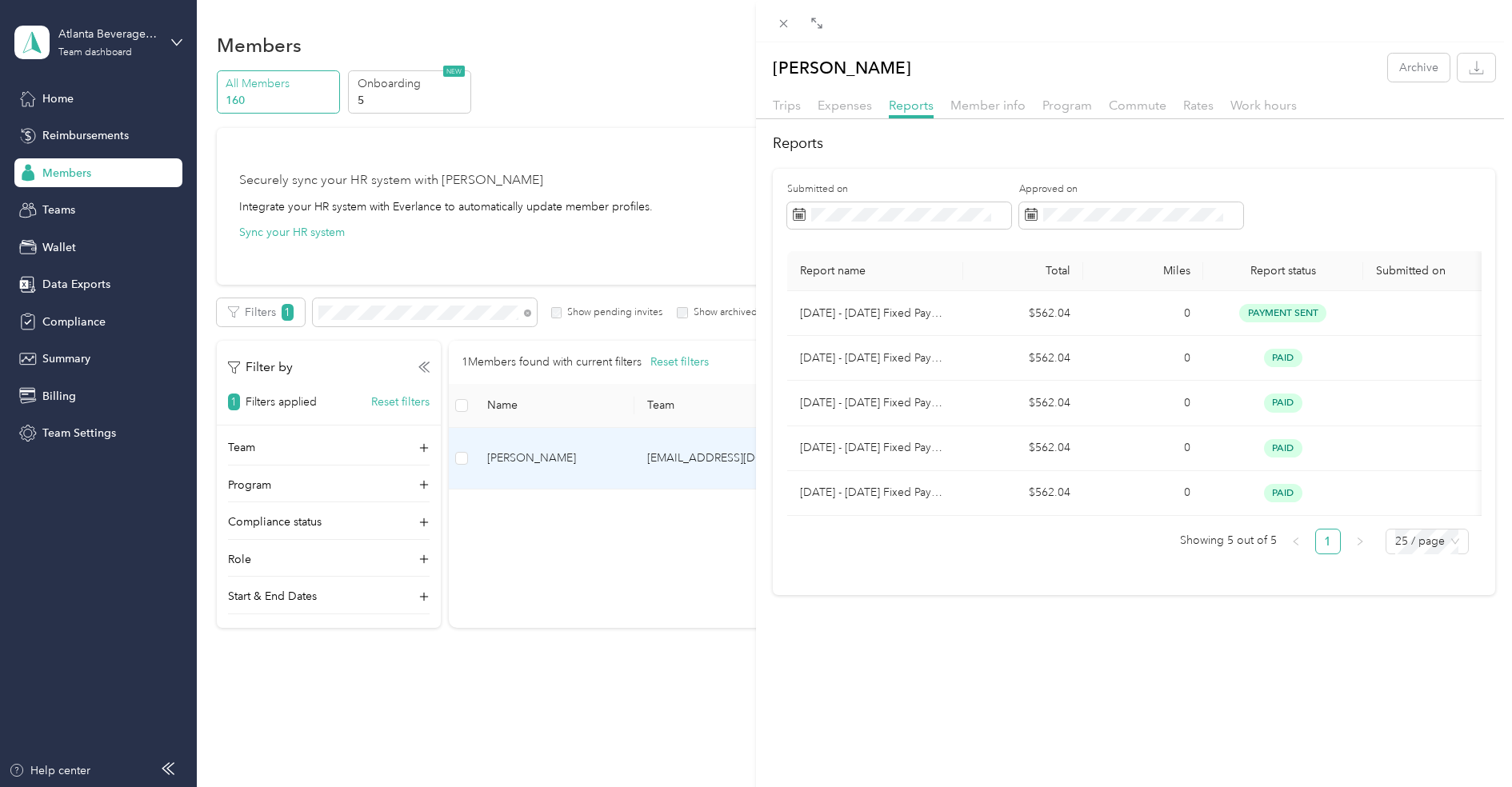
click at [1065, 113] on div "Program" at bounding box center [1067, 105] width 50 height 20
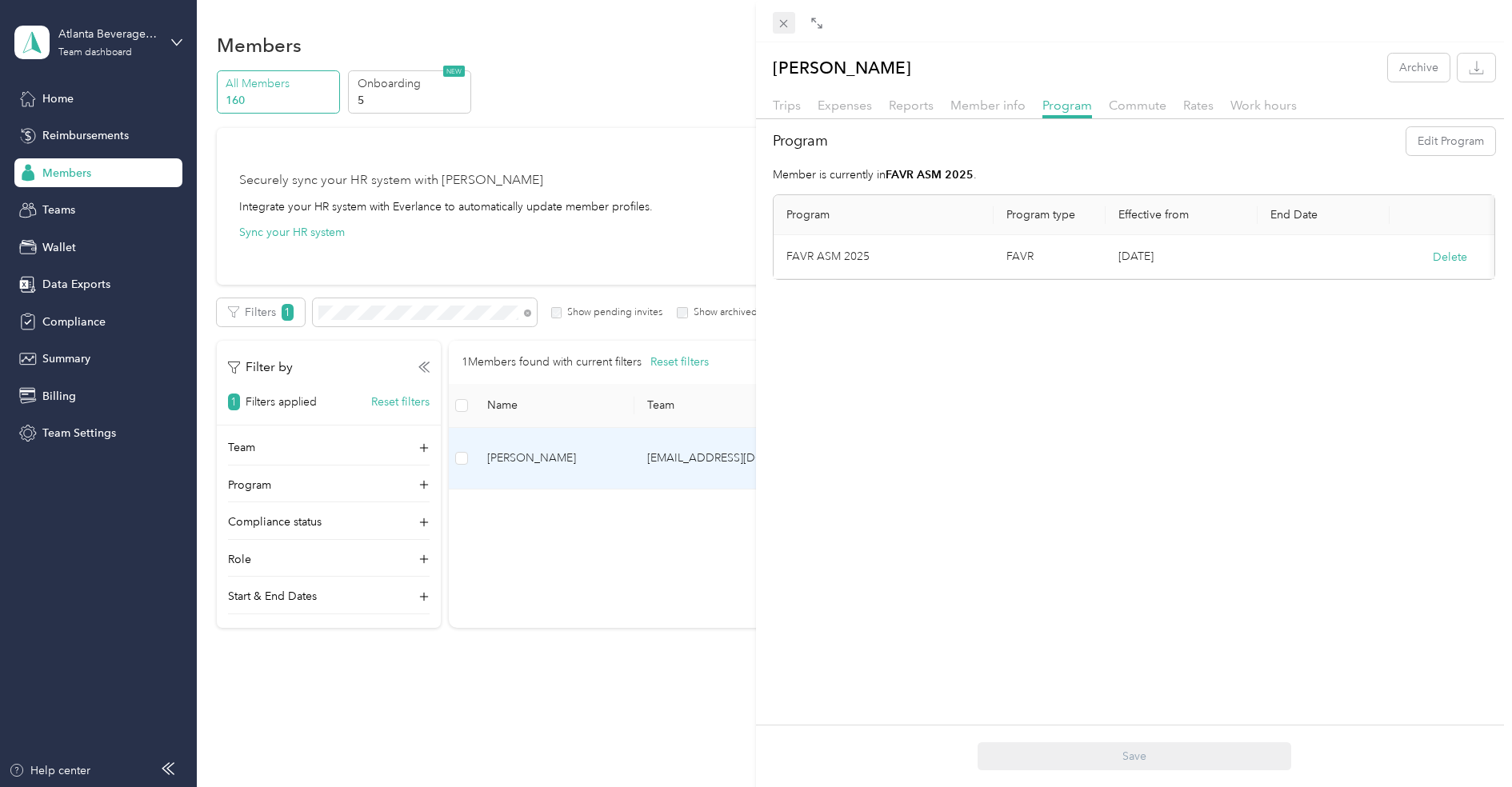
click at [781, 21] on icon at bounding box center [783, 23] width 8 height 8
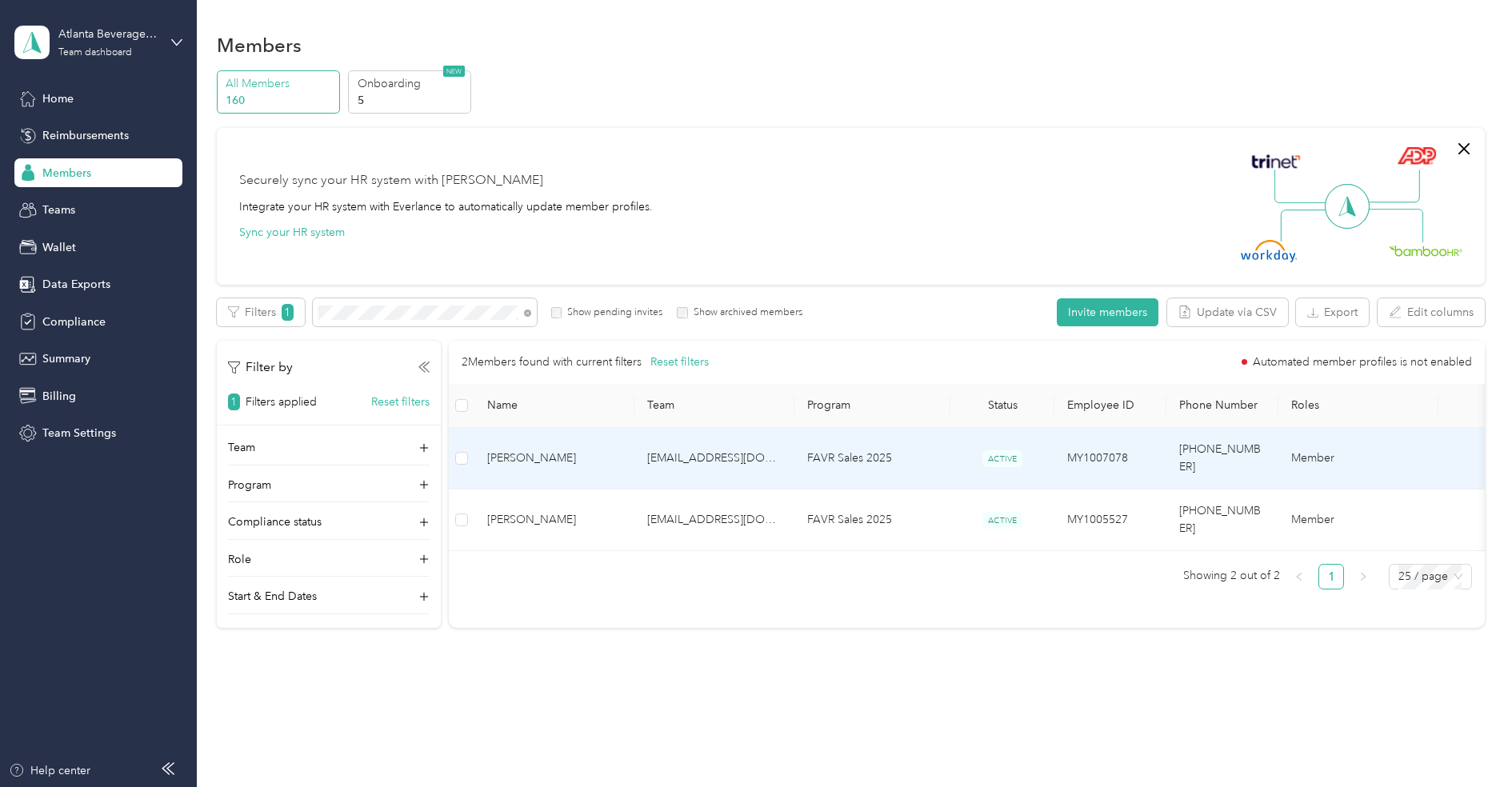
click at [518, 449] on span "[PERSON_NAME]" at bounding box center [554, 458] width 134 height 18
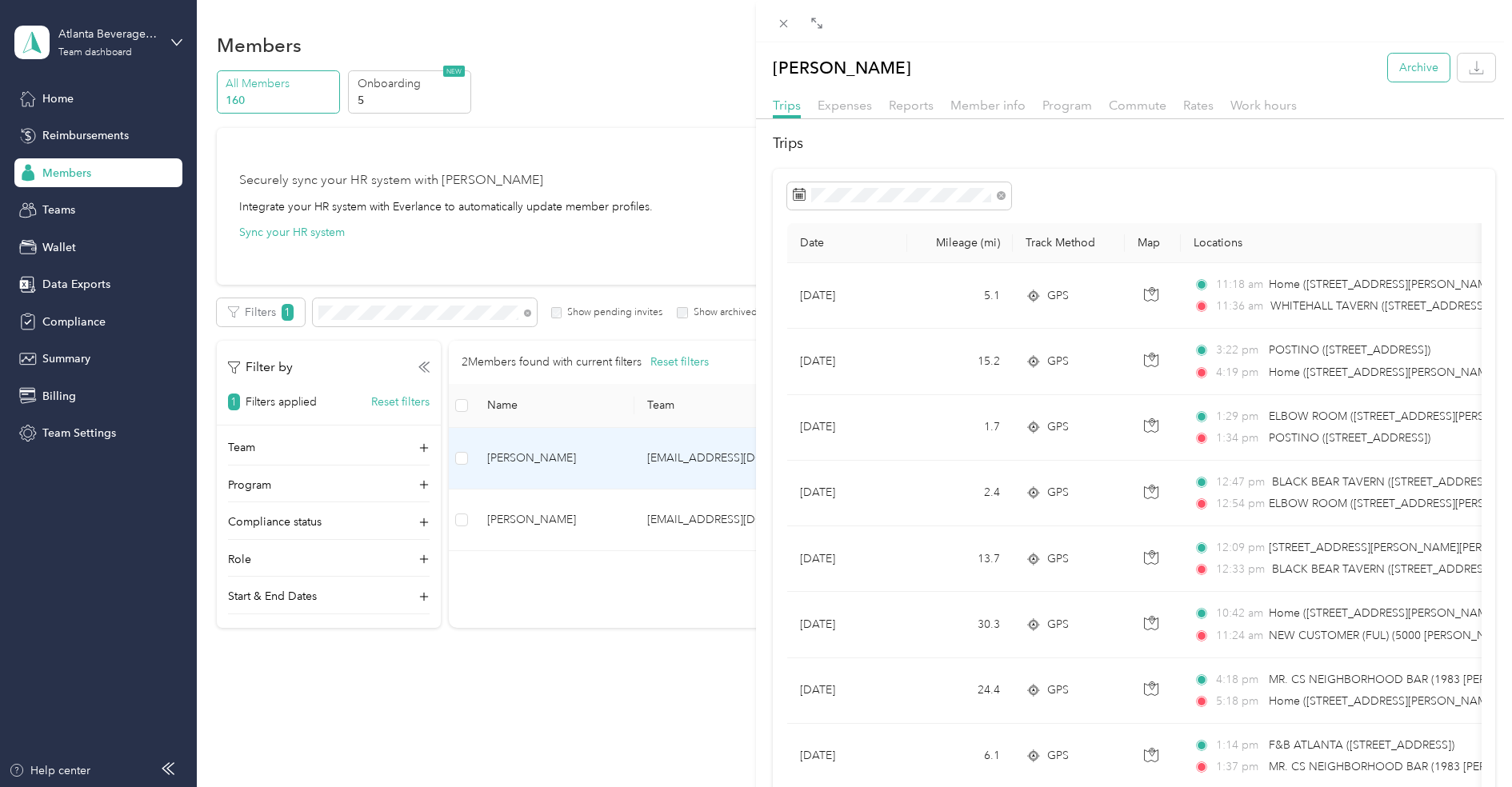
click at [1411, 72] on button "Archive" at bounding box center [1418, 67] width 62 height 28
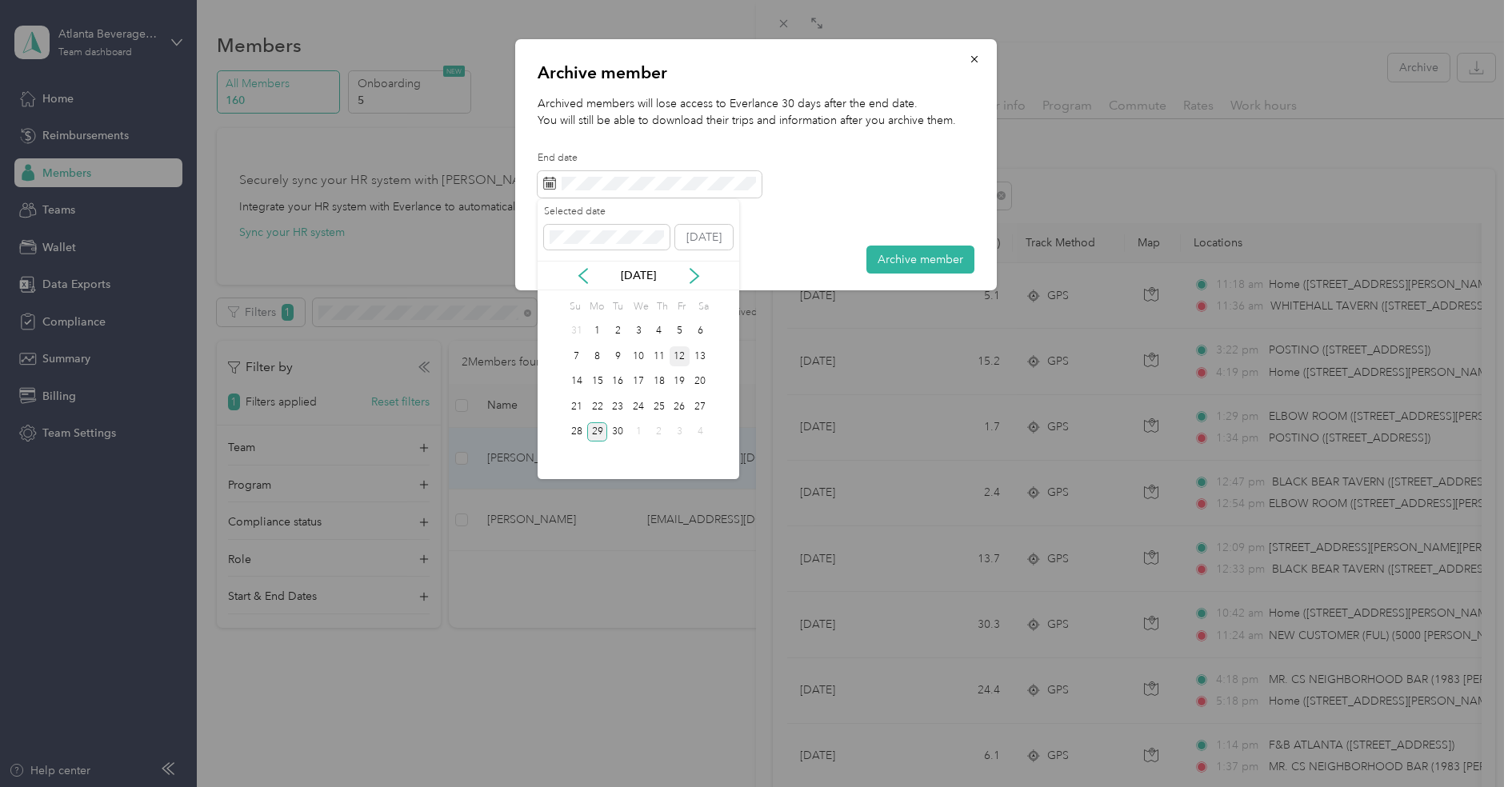
click at [681, 359] on div "12" at bounding box center [680, 356] width 21 height 20
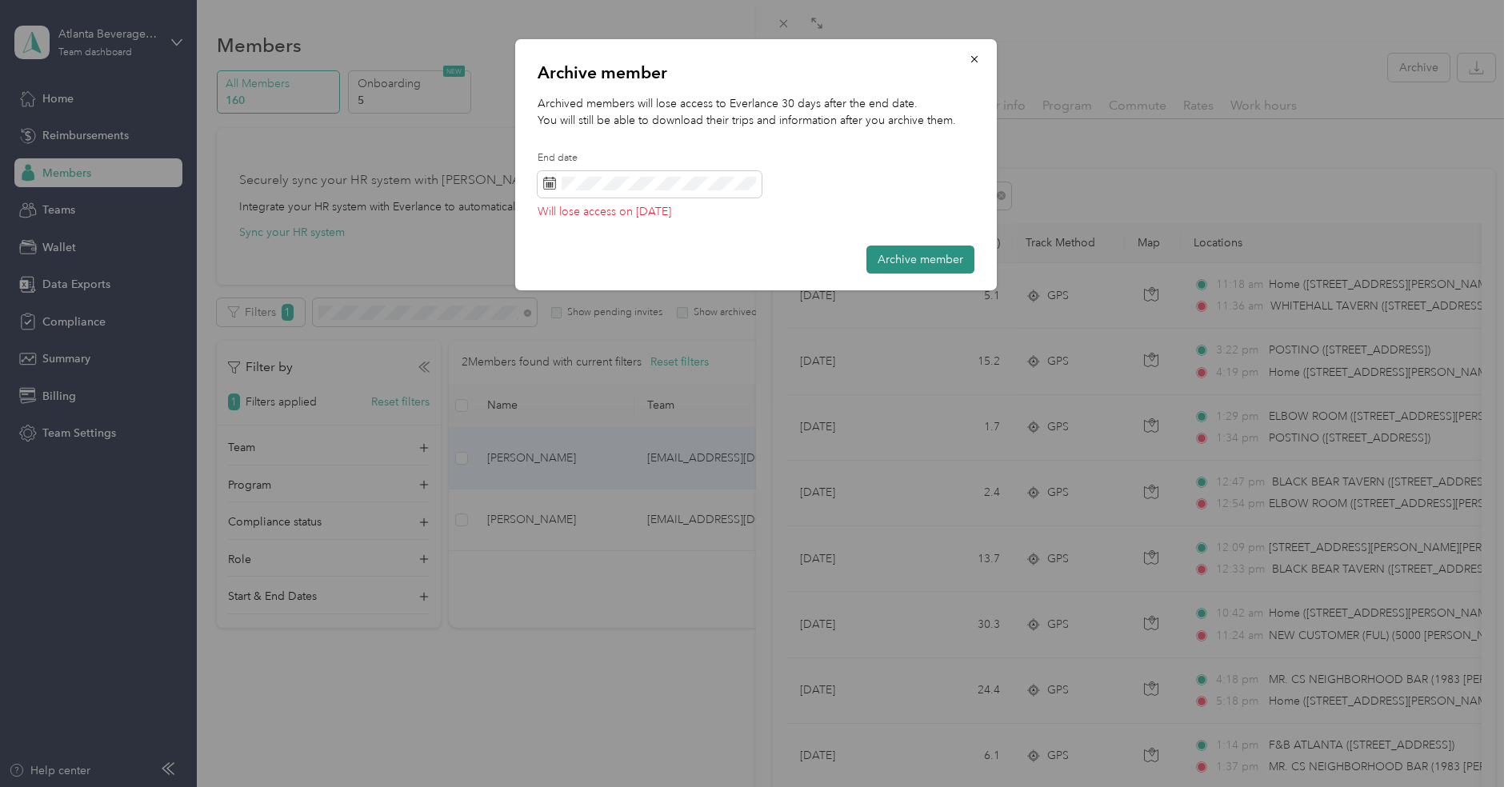
click at [938, 255] on button "Archive member" at bounding box center [920, 259] width 108 height 28
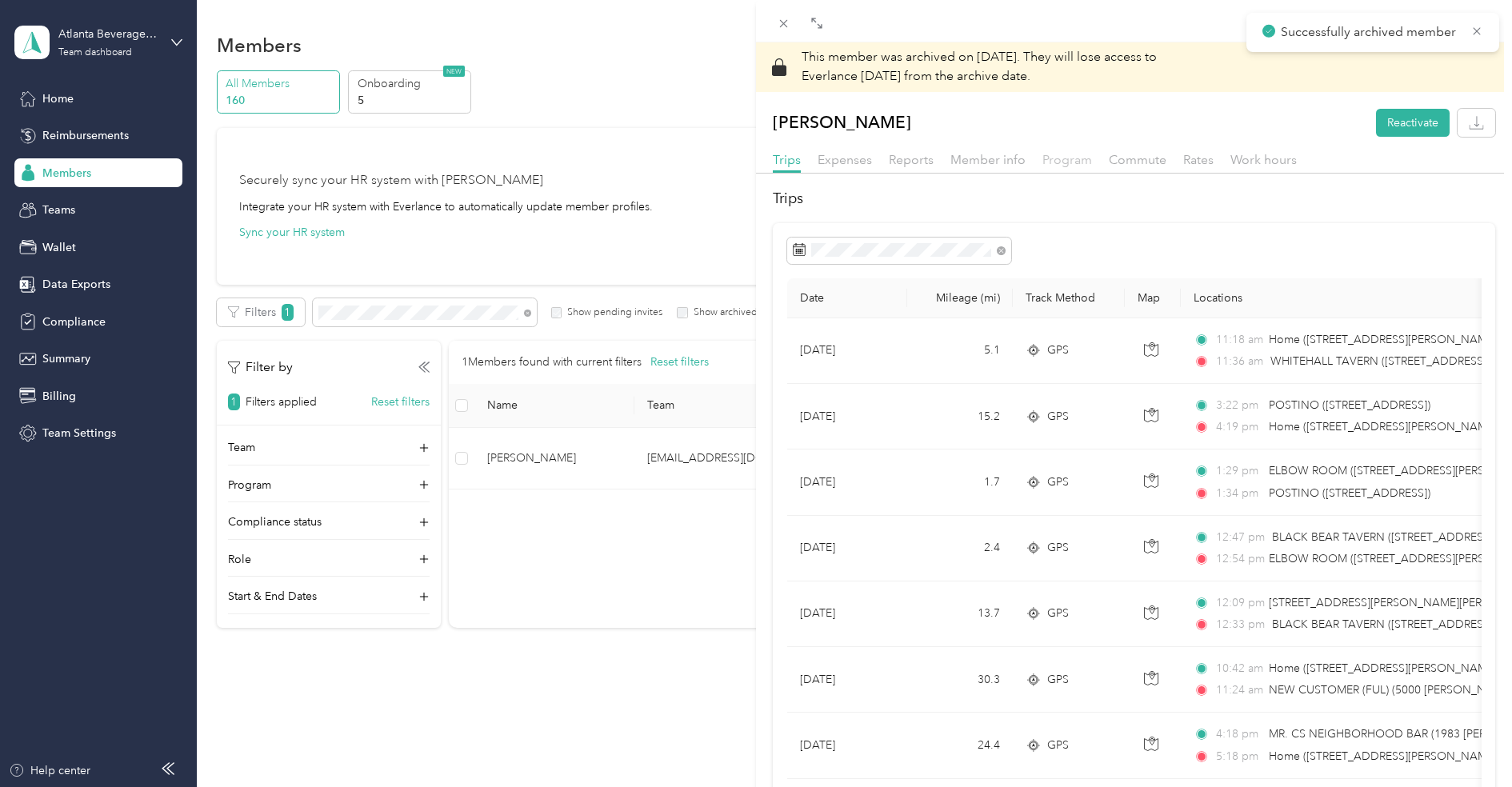
click at [1061, 157] on span "Program" at bounding box center [1067, 159] width 50 height 15
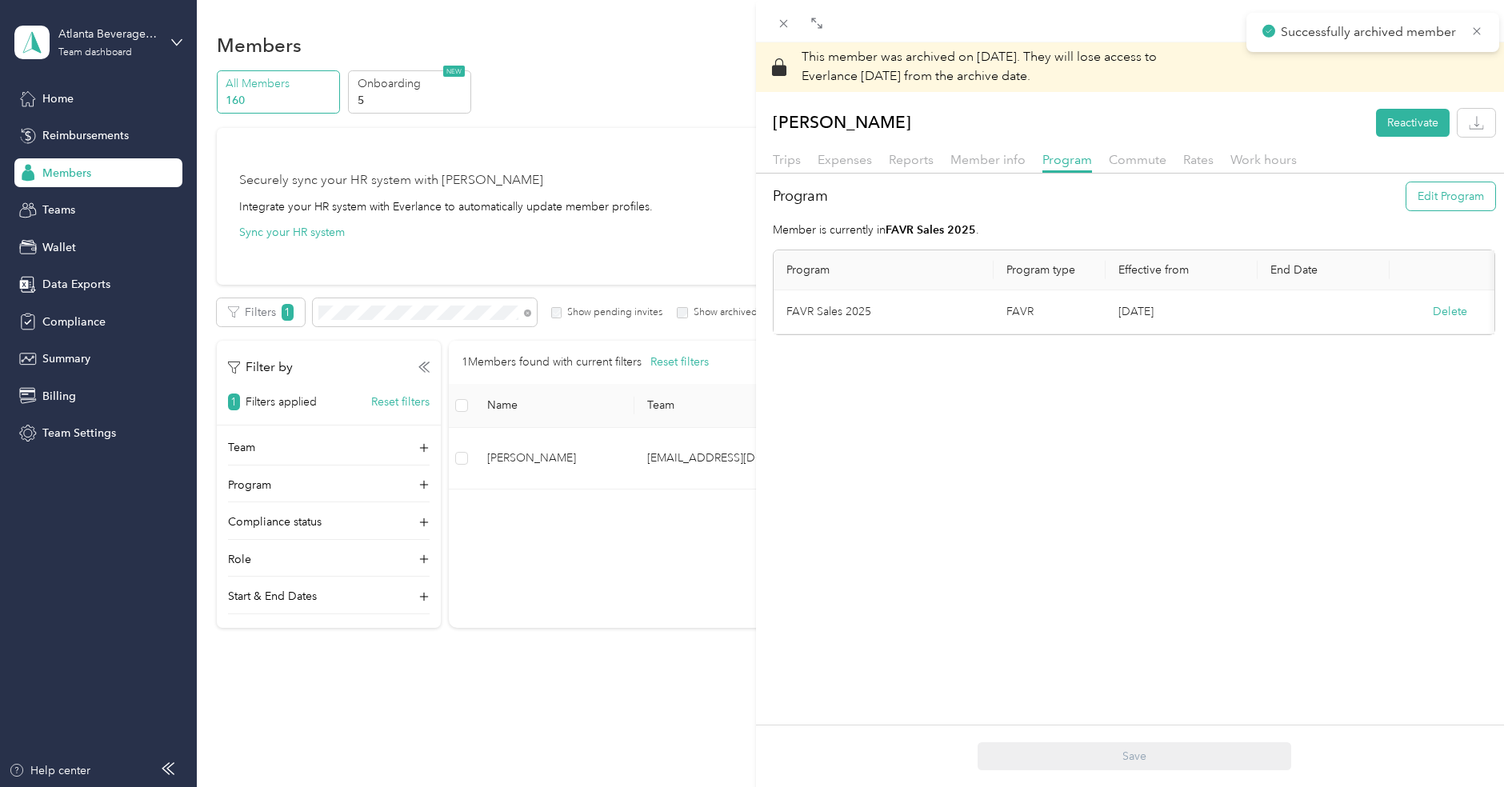
click at [1455, 188] on button "Edit Program" at bounding box center [1449, 196] width 88 height 28
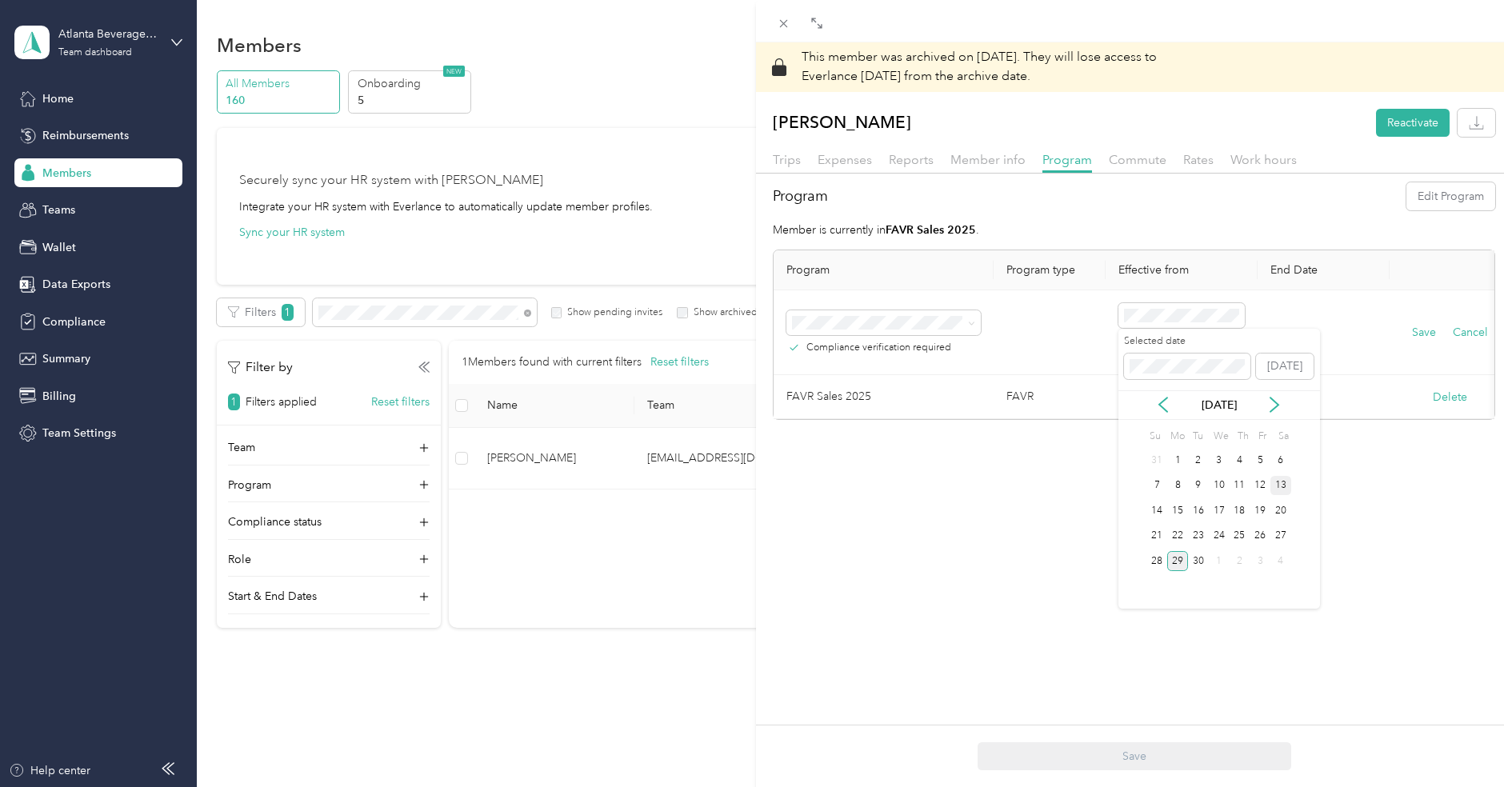
click at [1278, 485] on div "13" at bounding box center [1280, 486] width 21 height 20
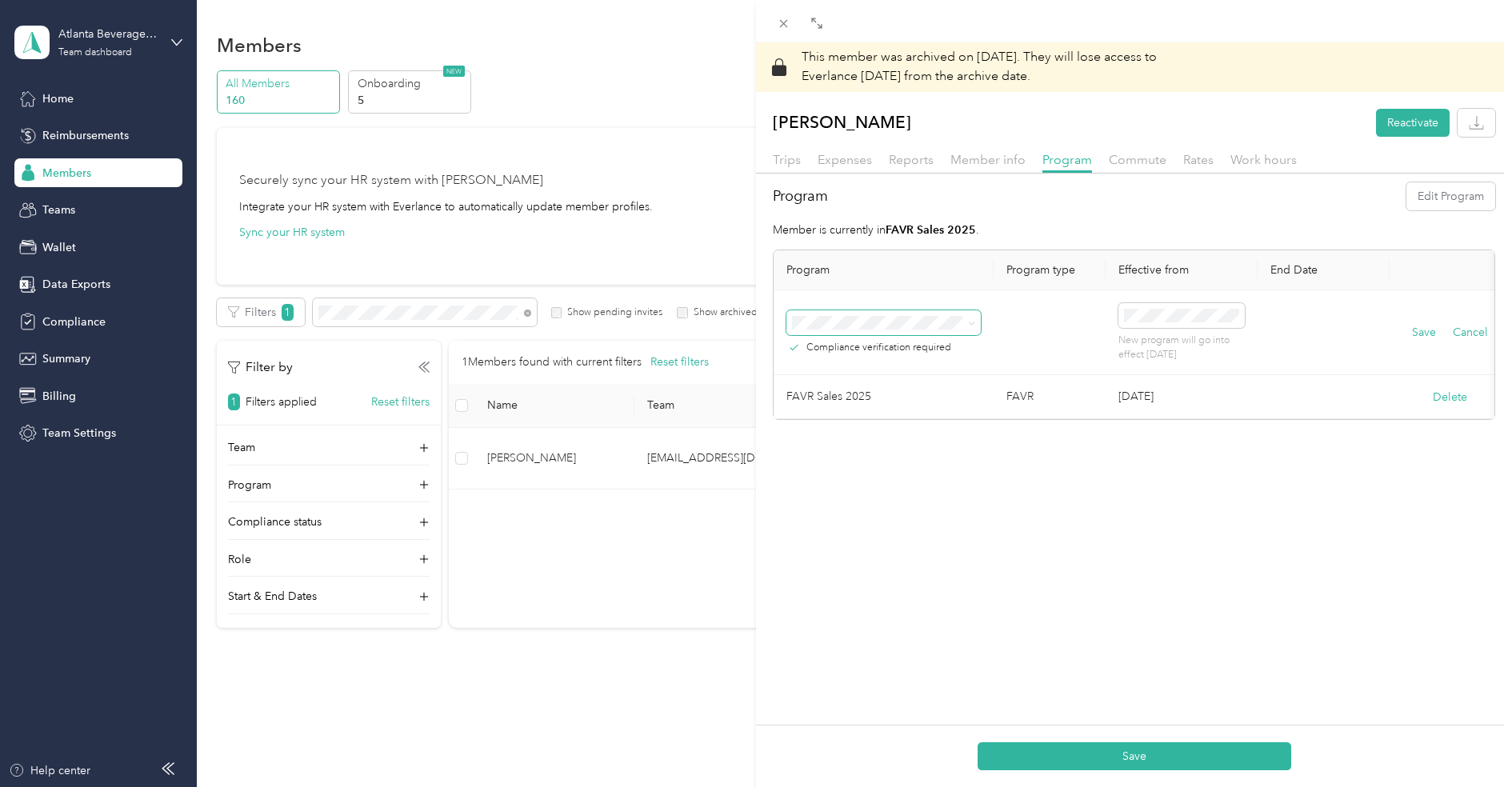
click at [965, 320] on span at bounding box center [968, 323] width 13 height 12
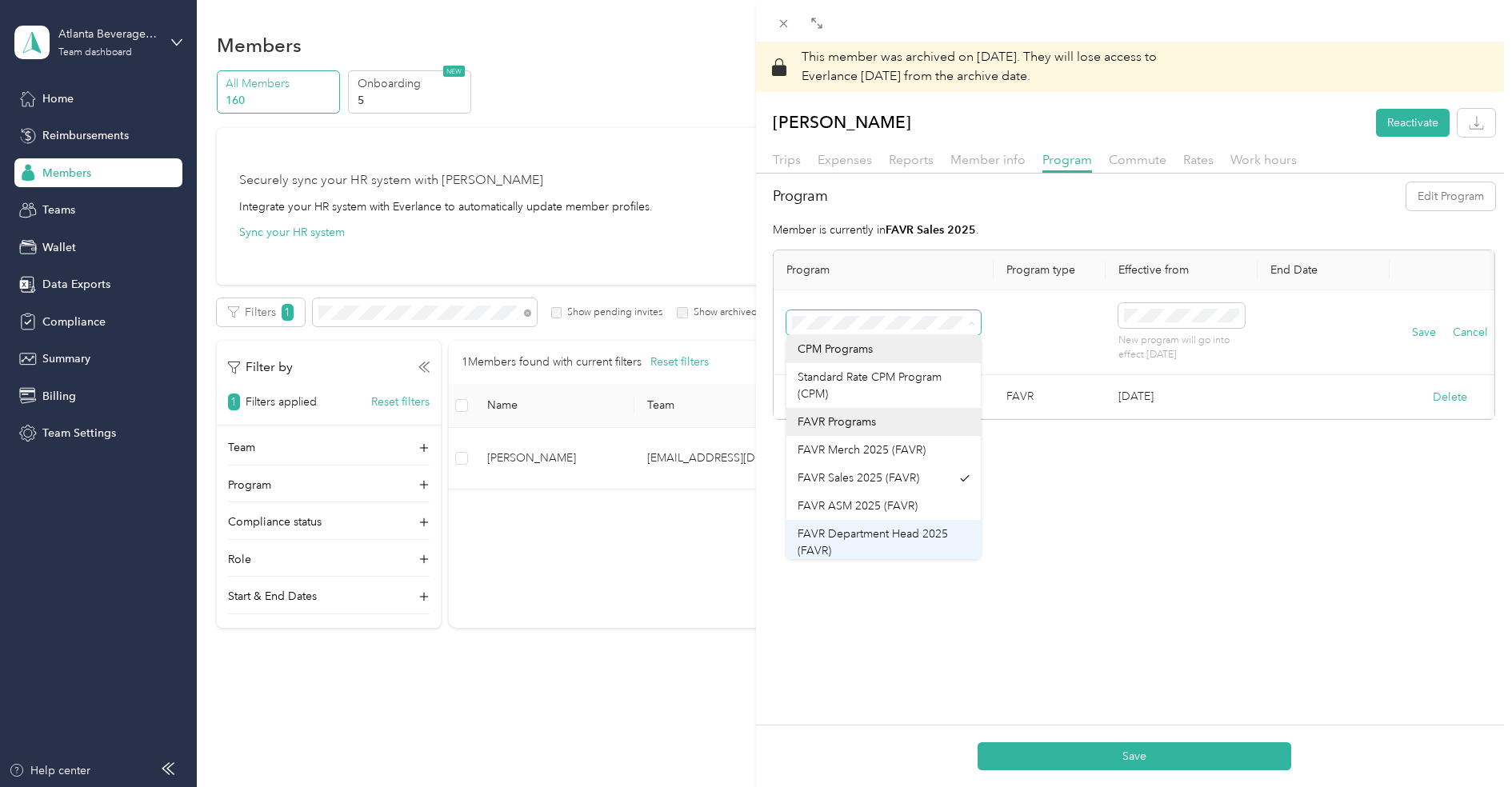
scroll to position [33, 0]
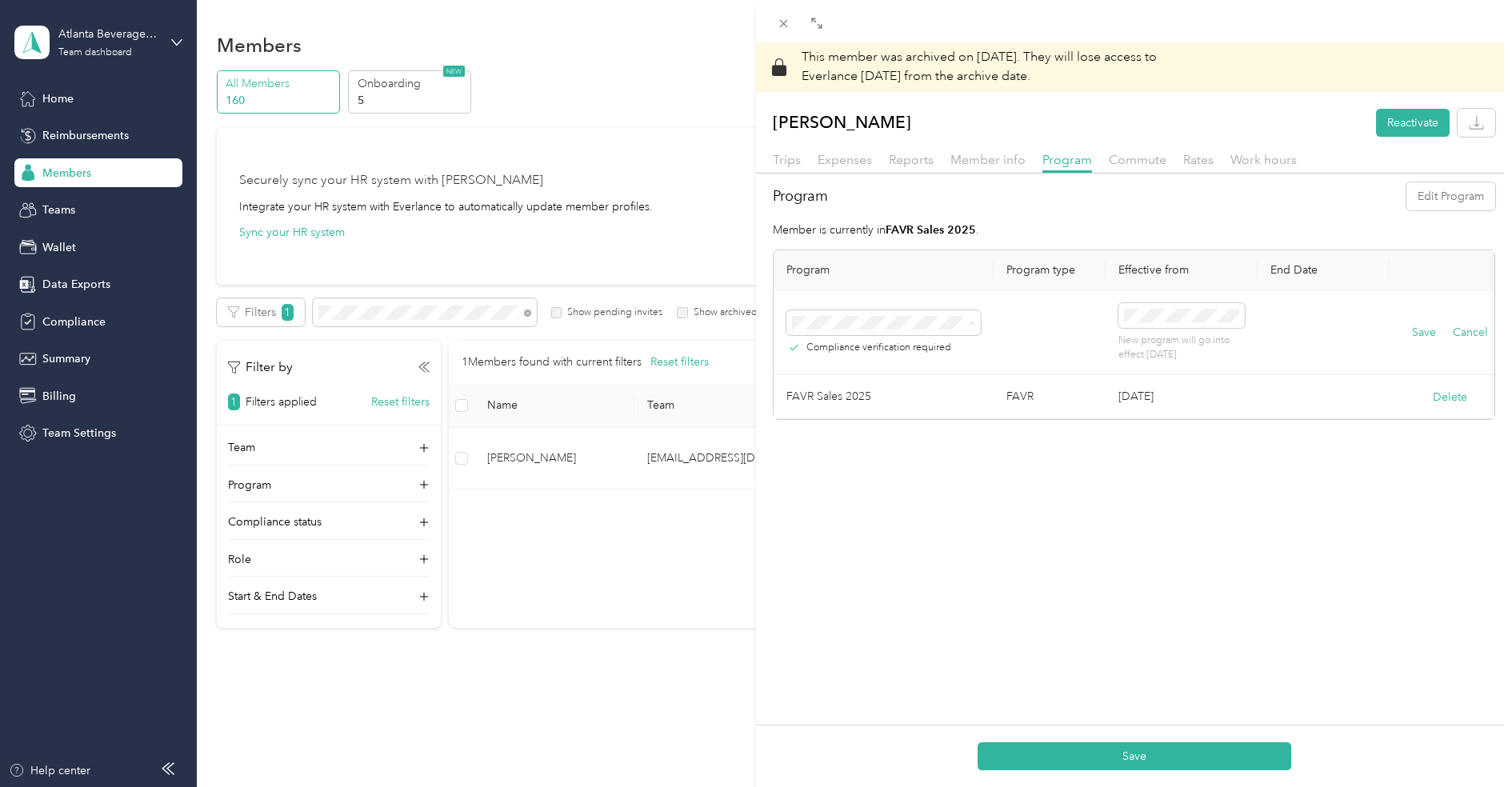
click at [857, 548] on span "No program" at bounding box center [830, 546] width 64 height 13
click at [1430, 331] on button "Save" at bounding box center [1424, 333] width 24 height 18
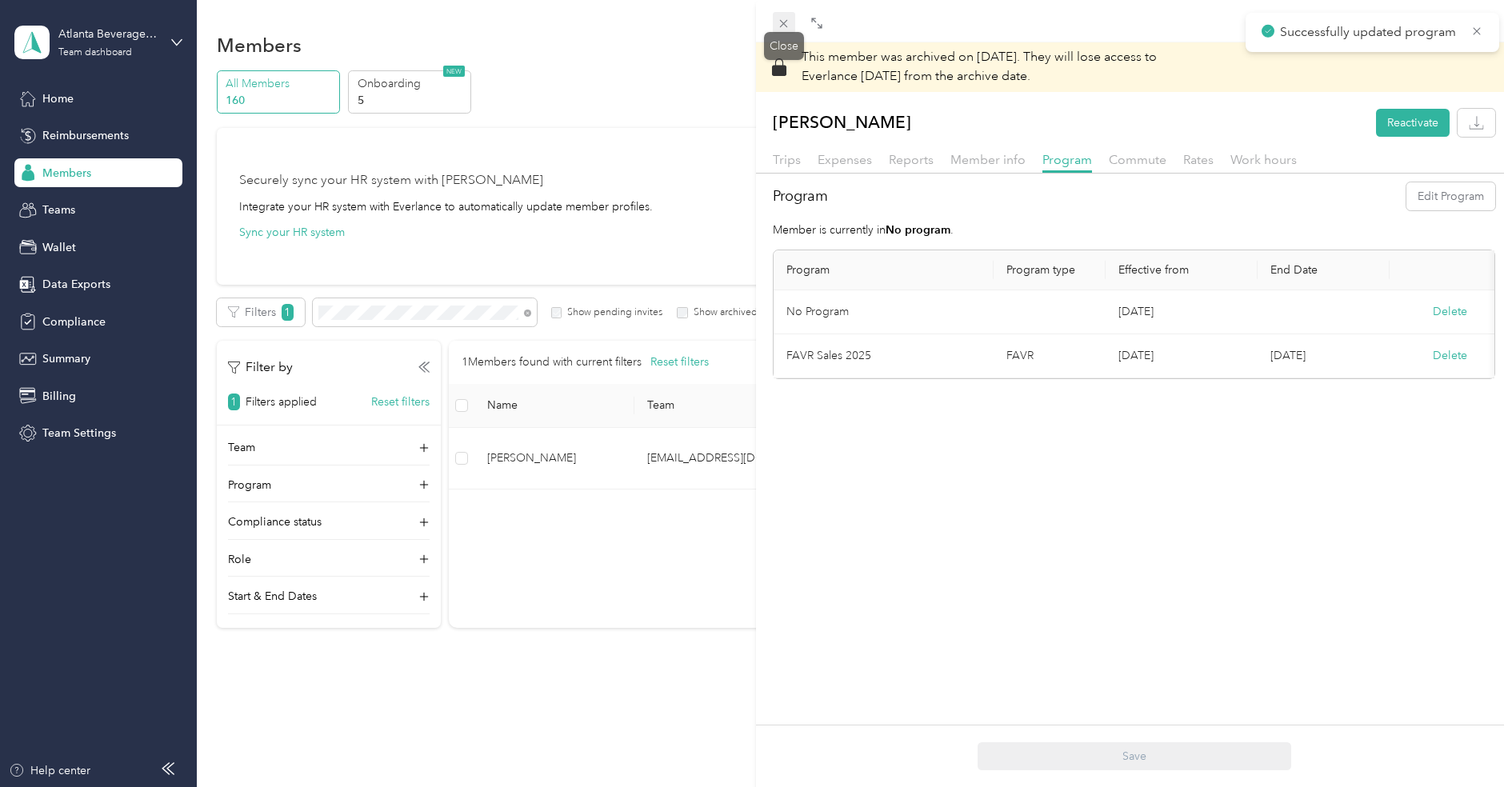
click at [786, 21] on icon at bounding box center [783, 23] width 13 height 13
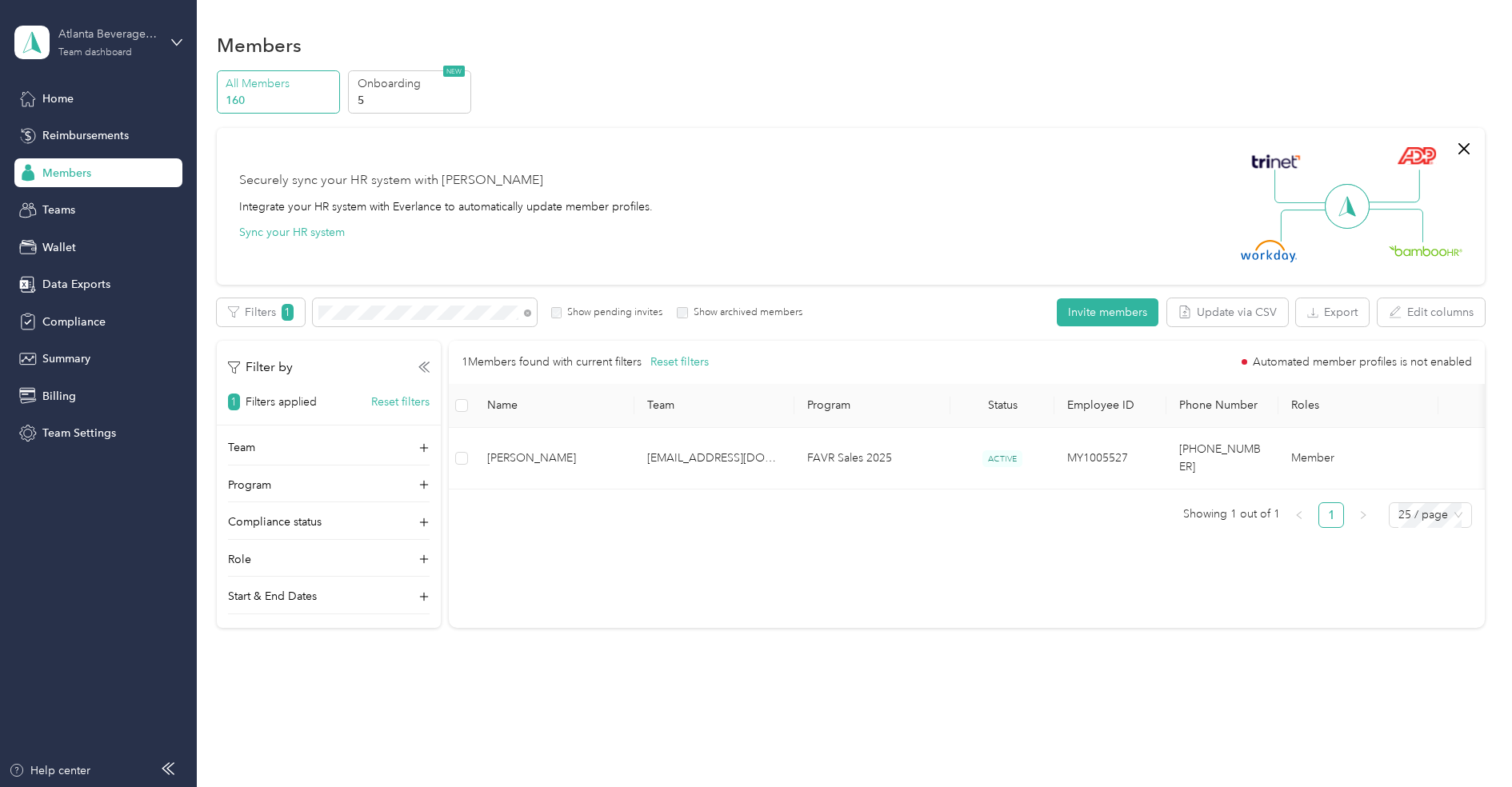
click at [85, 40] on div "Atlanta Beverage Company" at bounding box center [108, 34] width 100 height 17
click at [81, 191] on div "Log out" at bounding box center [183, 203] width 314 height 28
